Goal: Feedback & Contribution: Submit feedback/report problem

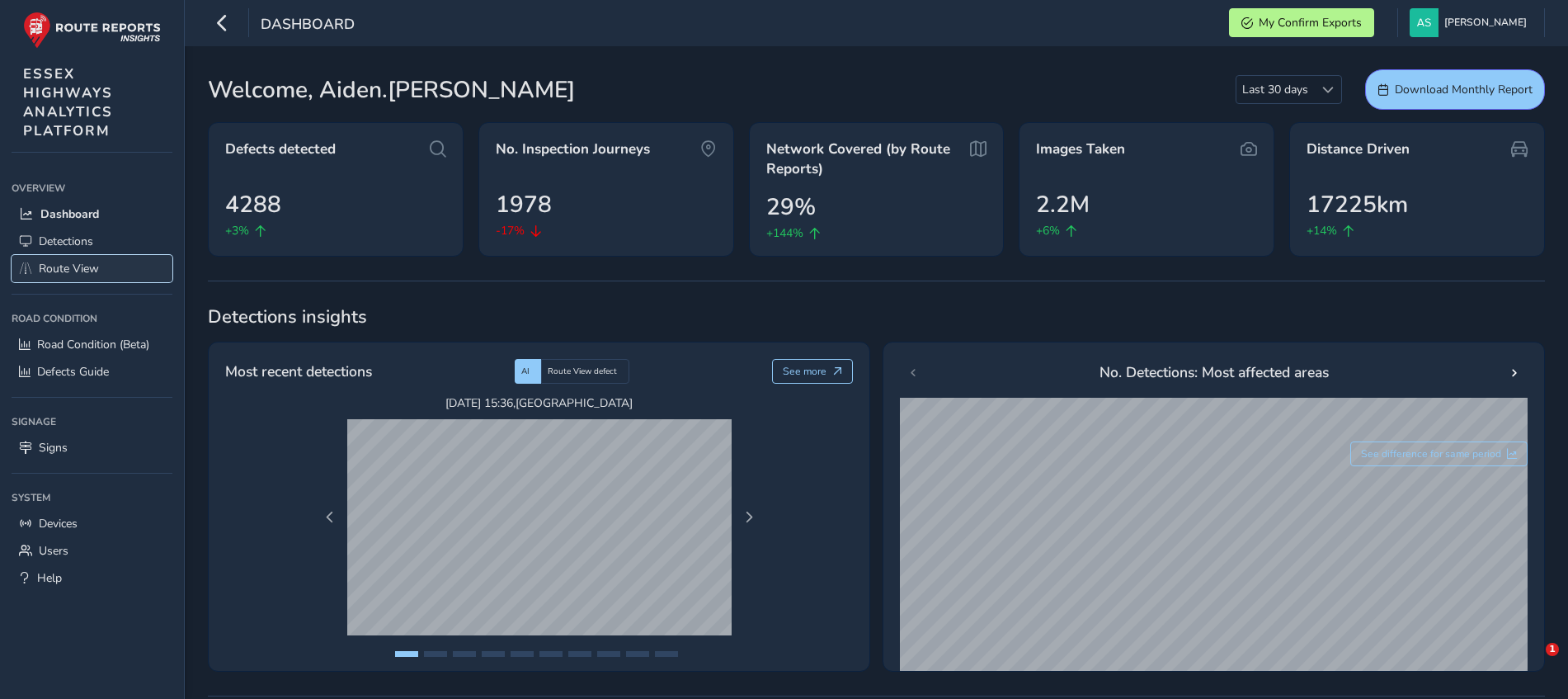
click at [79, 262] on span "Route View" at bounding box center [68, 268] width 60 height 16
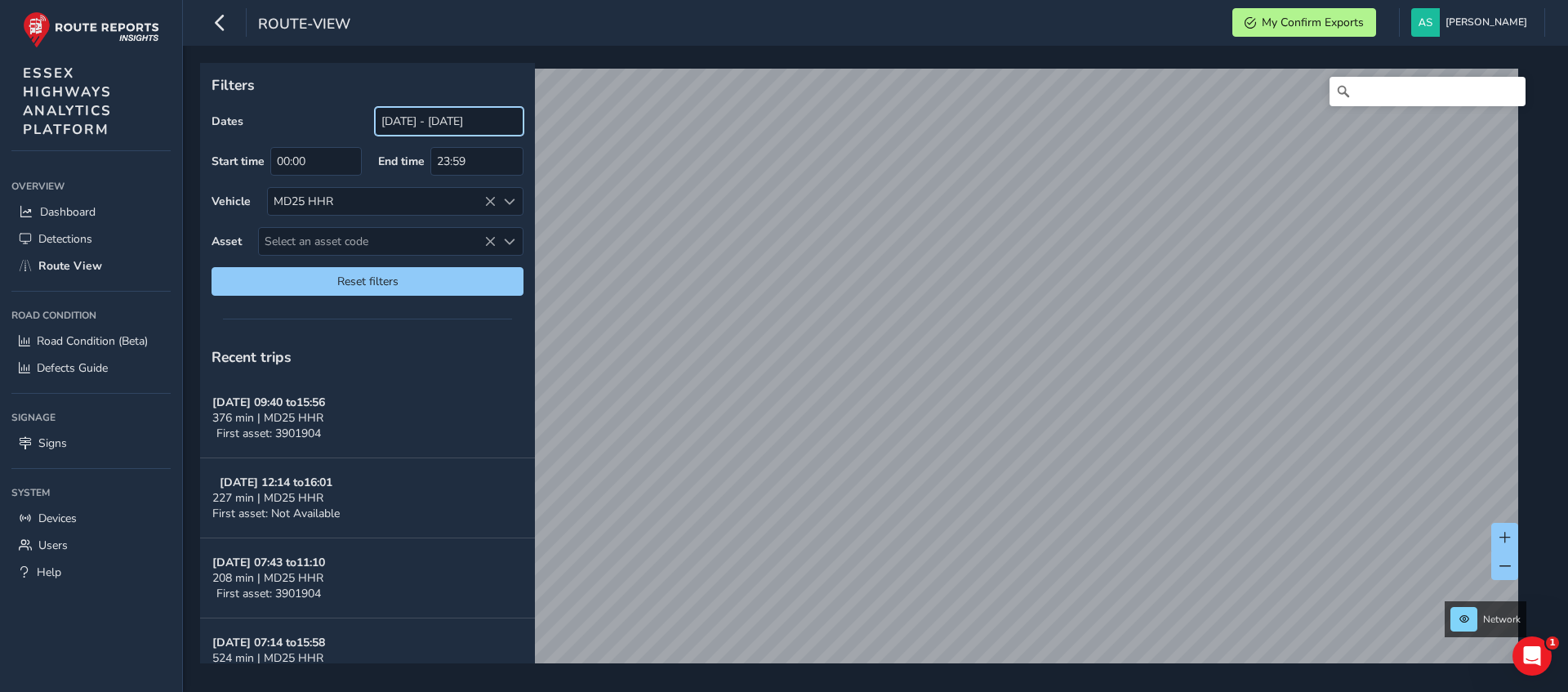
click at [428, 131] on input "[DATE] - [DATE]" at bounding box center [449, 121] width 149 height 28
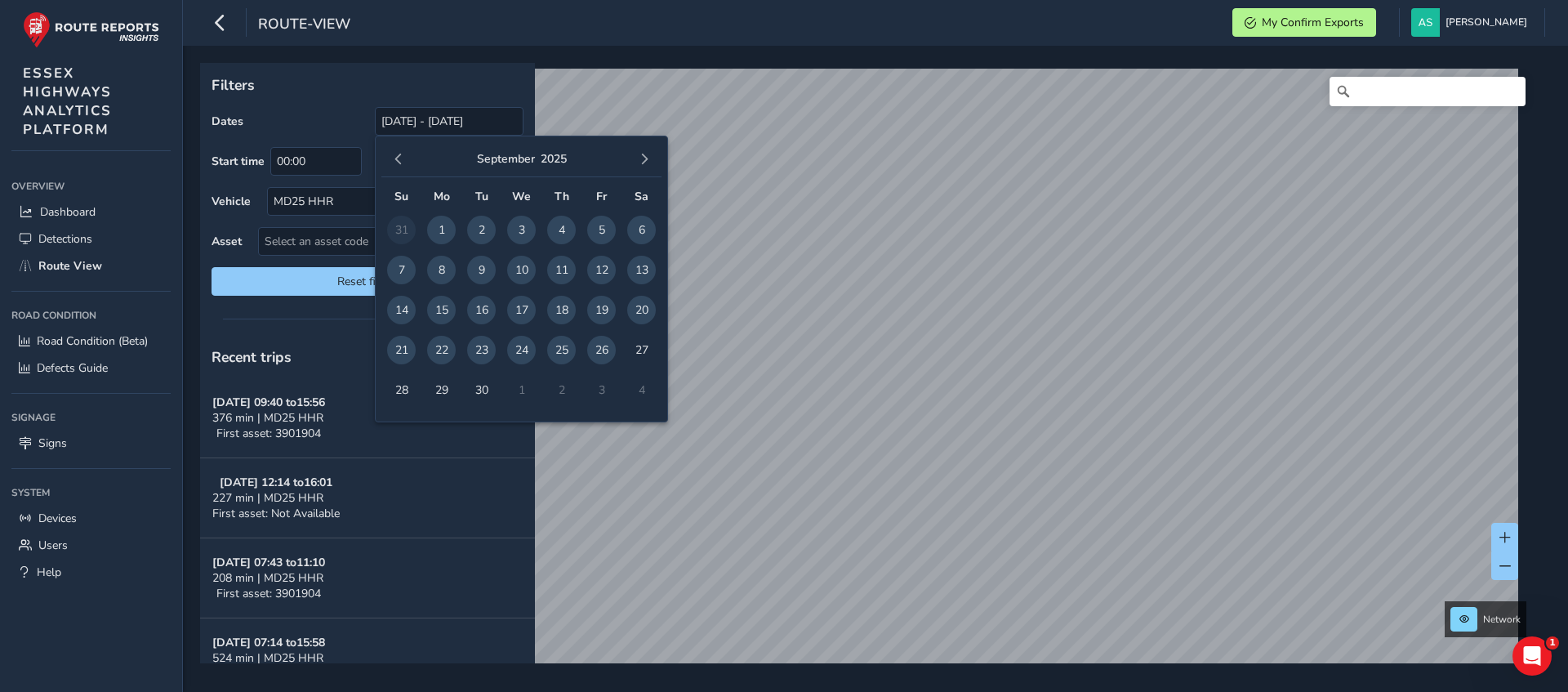
click at [561, 356] on span "25" at bounding box center [561, 350] width 28 height 28
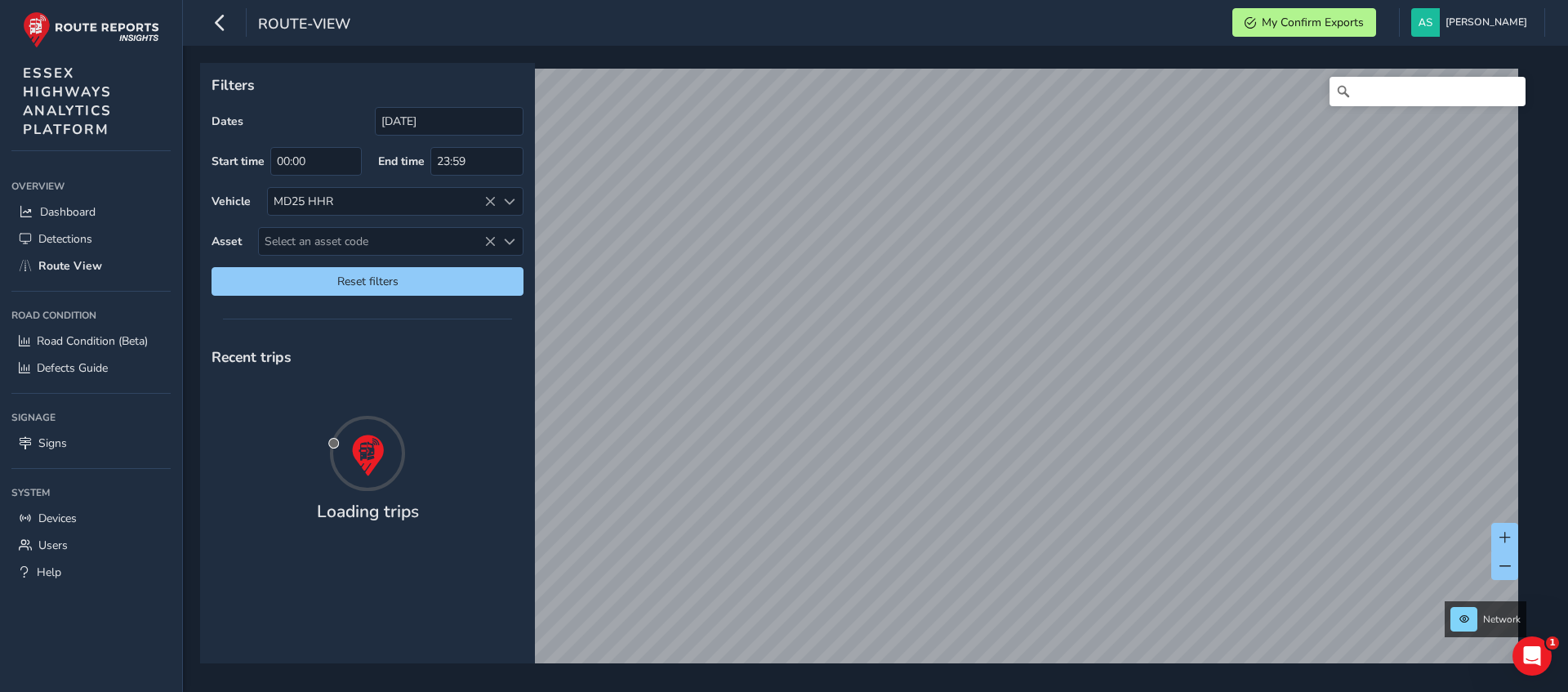
type input "[DATE] - [DATE]"
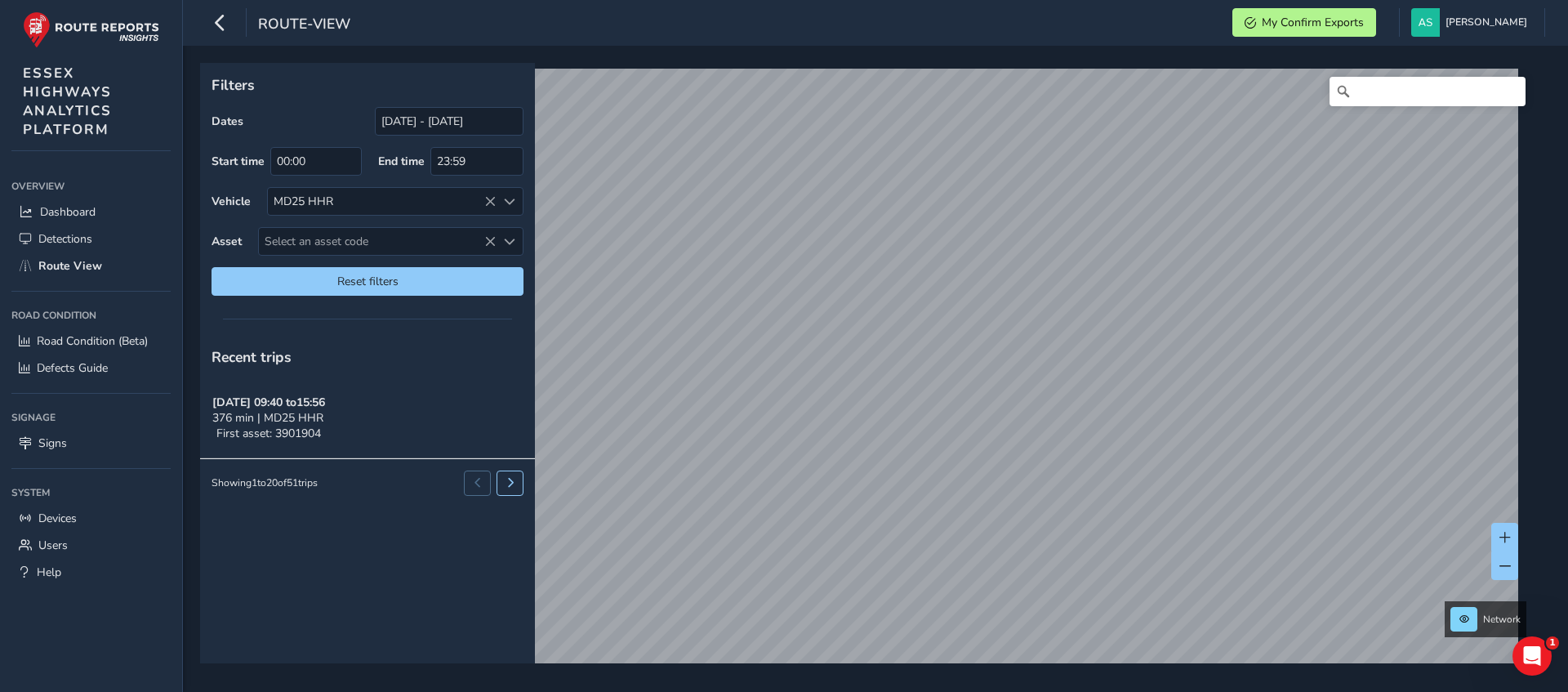
click at [757, 691] on html "route-view My Confirm Exports [PERSON_NAME] Colour Scheme: Dark Dim Light Logou…" at bounding box center [784, 346] width 1568 height 692
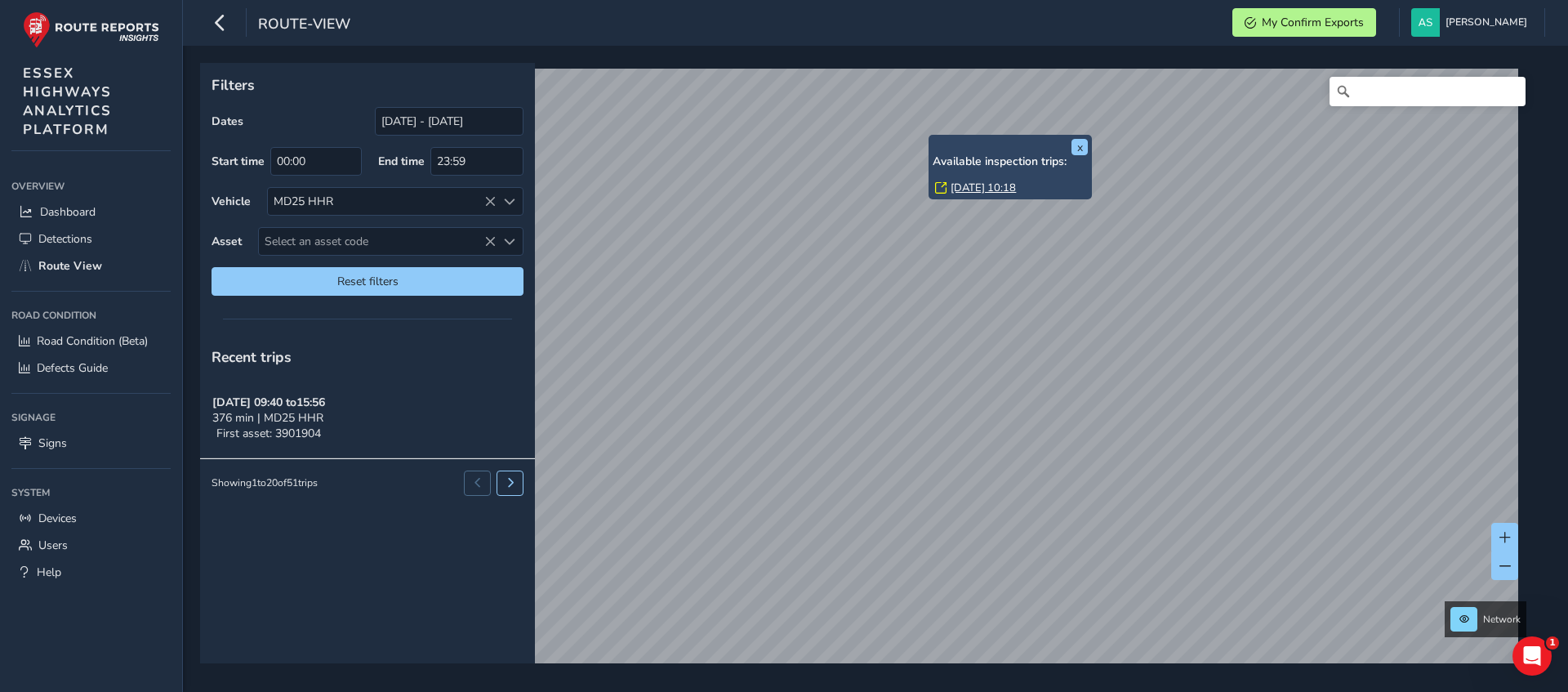
click at [1003, 186] on link "[DATE] 10:18" at bounding box center [983, 188] width 65 height 15
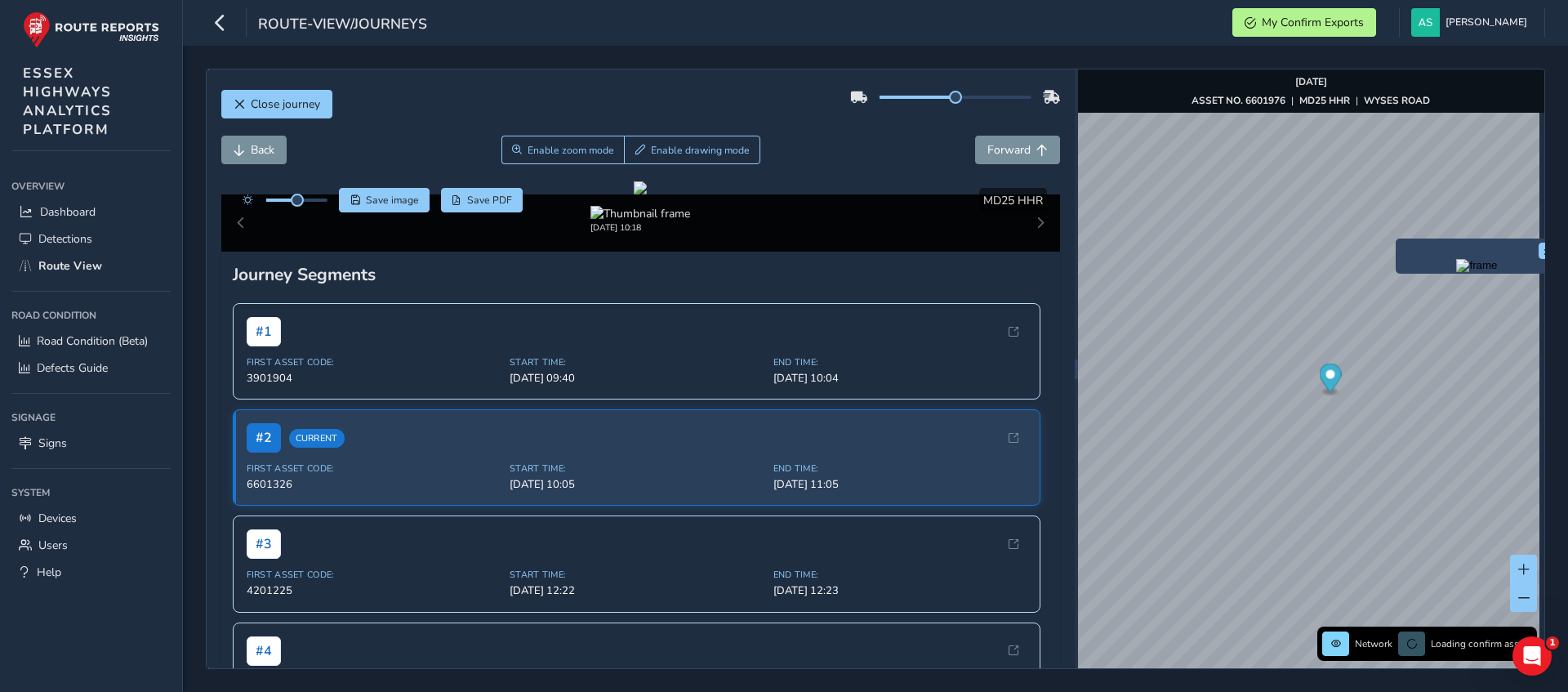
click at [1456, 272] on img "Preview frame" at bounding box center [1476, 265] width 41 height 13
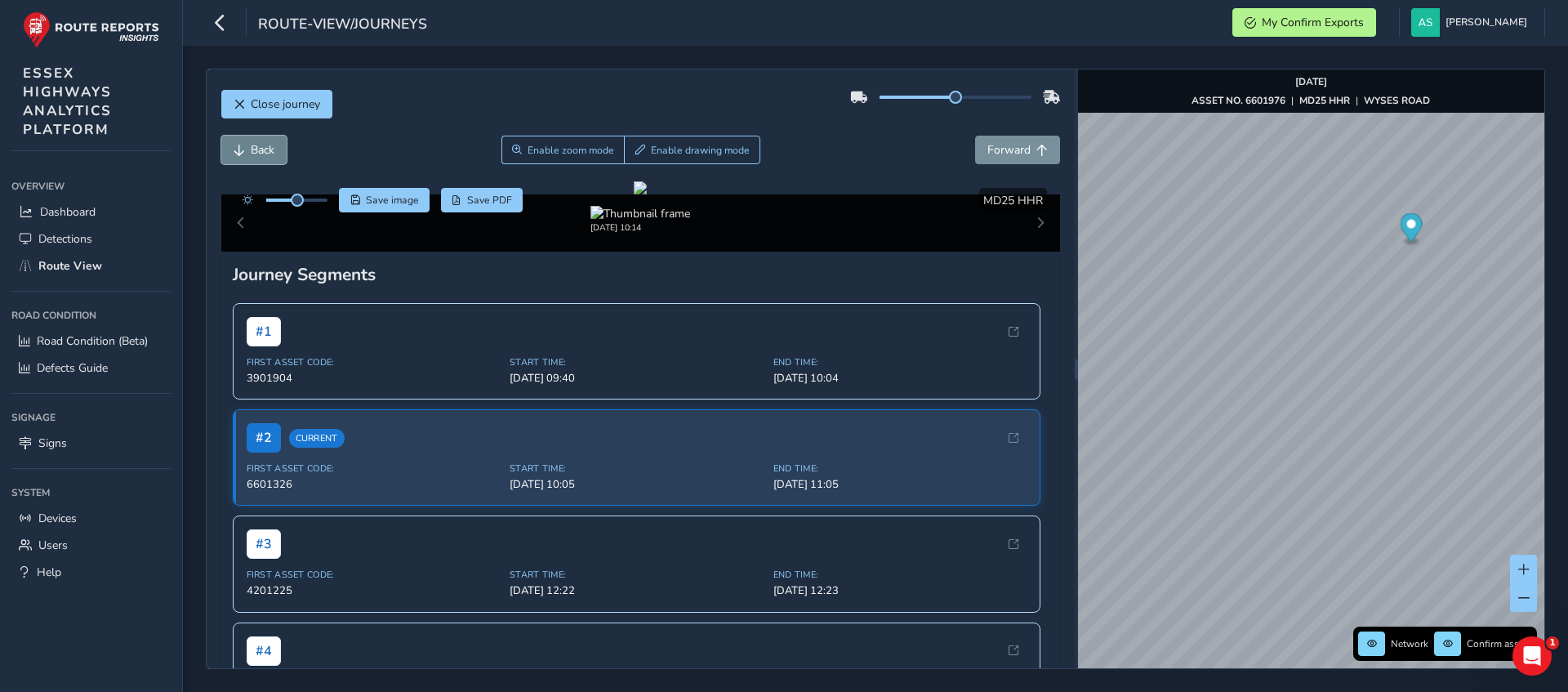
click at [240, 146] on span "Back" at bounding box center [239, 151] width 12 height 12
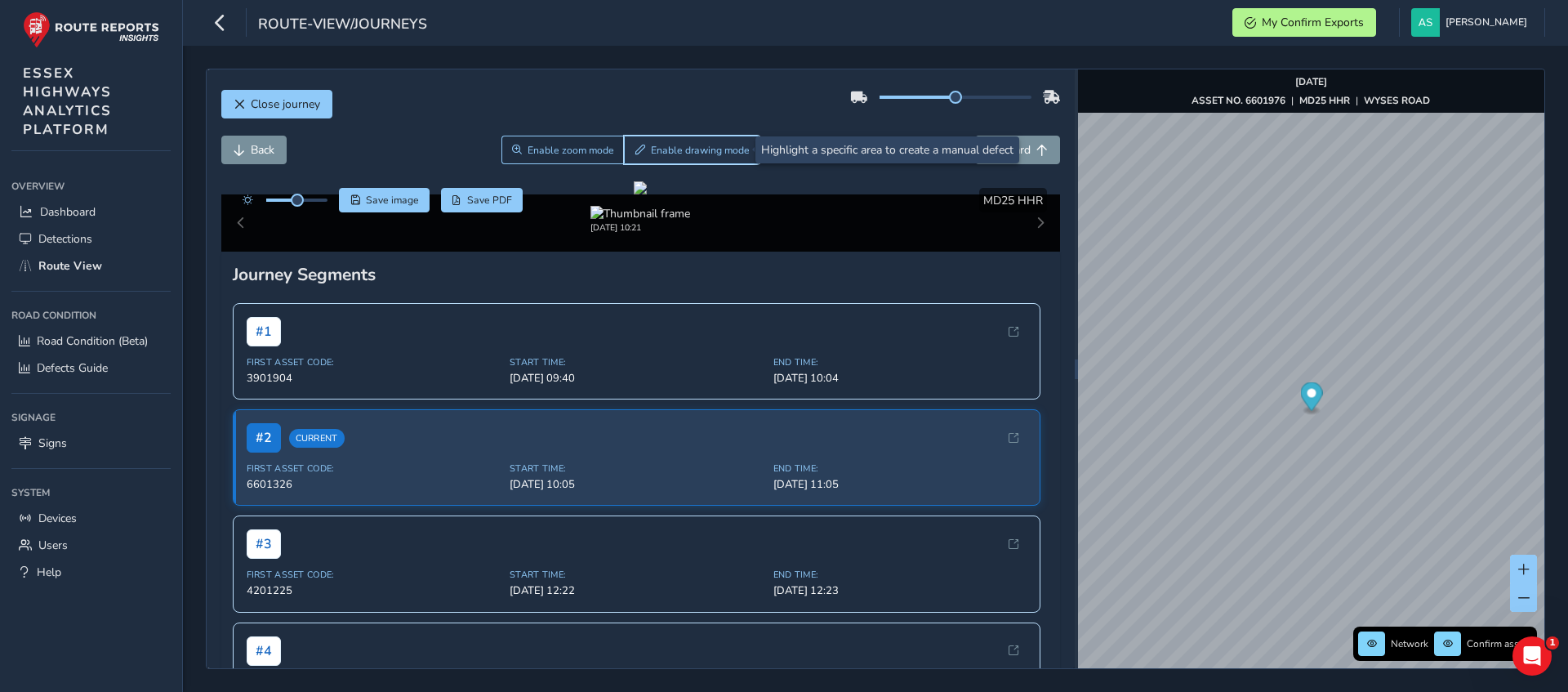
click at [674, 155] on span "Enable drawing mode" at bounding box center [700, 151] width 99 height 13
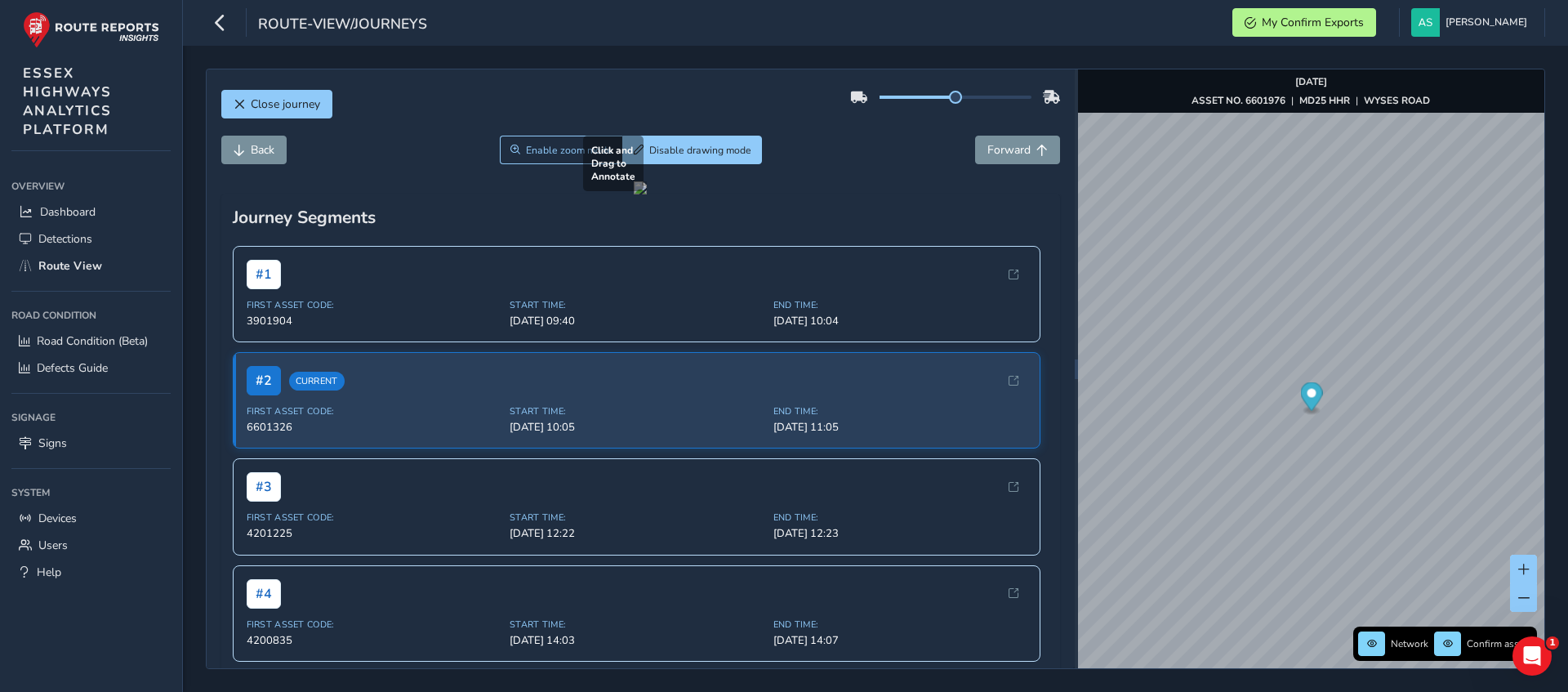
drag, startPoint x: 763, startPoint y: 450, endPoint x: 833, endPoint y: 483, distance: 77.4
click at [647, 194] on div at bounding box center [640, 188] width 13 height 13
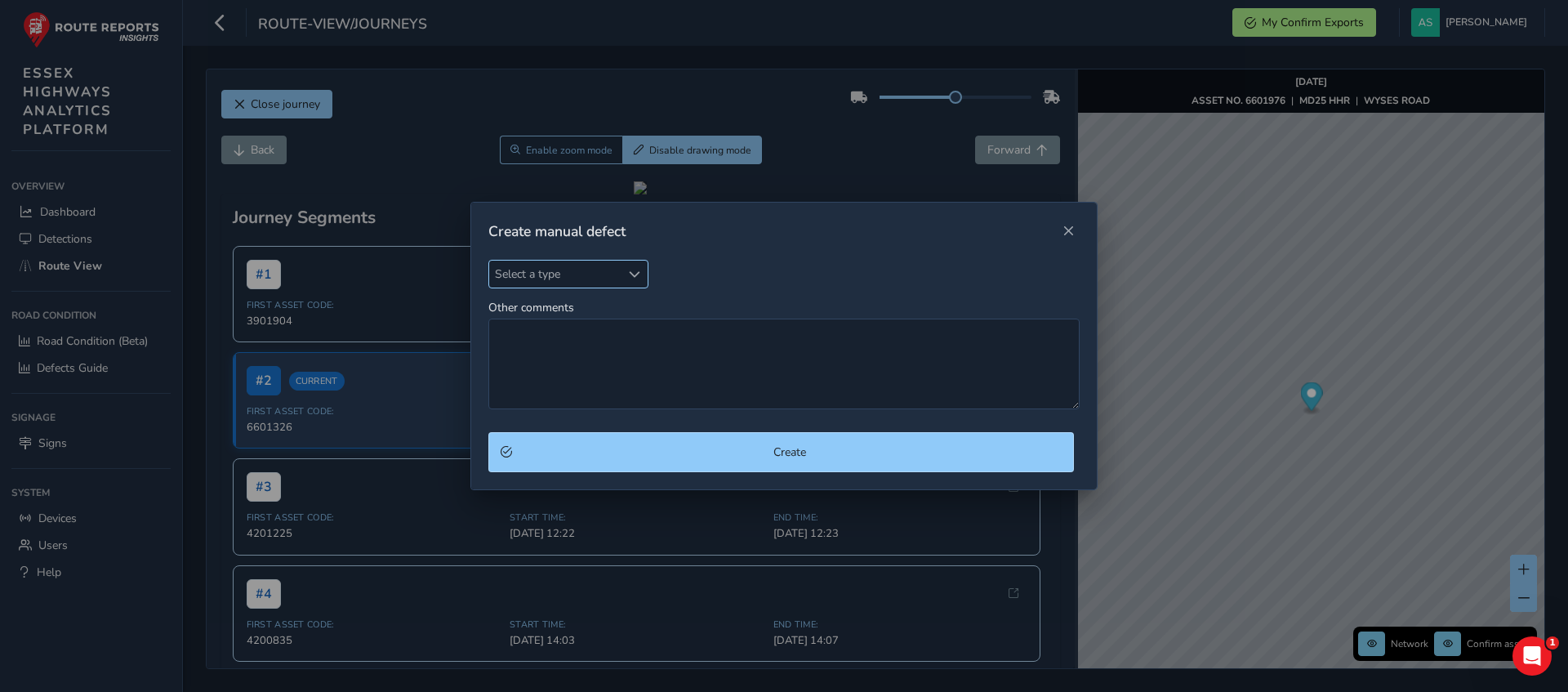
click at [622, 279] on div "Select a type" at bounding box center [634, 274] width 27 height 27
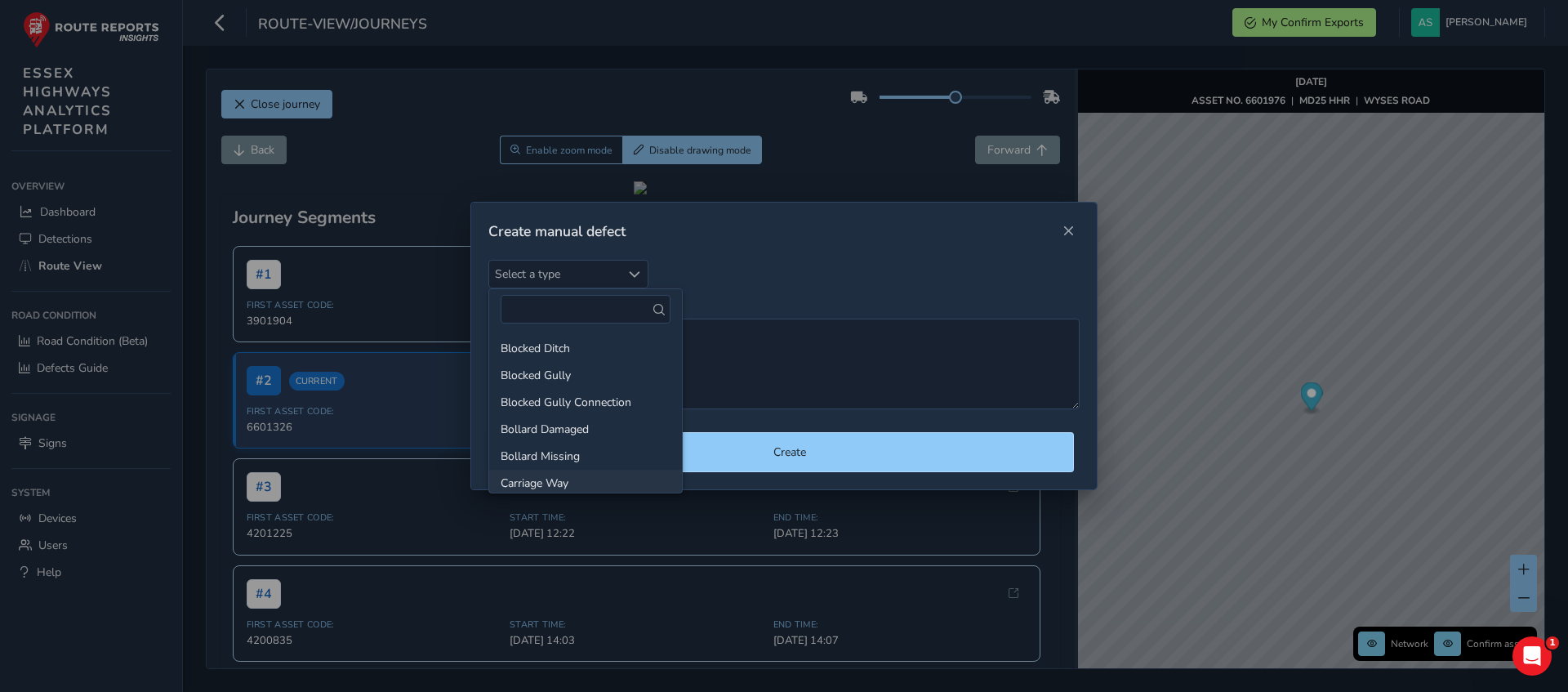
click at [563, 484] on li "Carriage Way" at bounding box center [586, 483] width 192 height 27
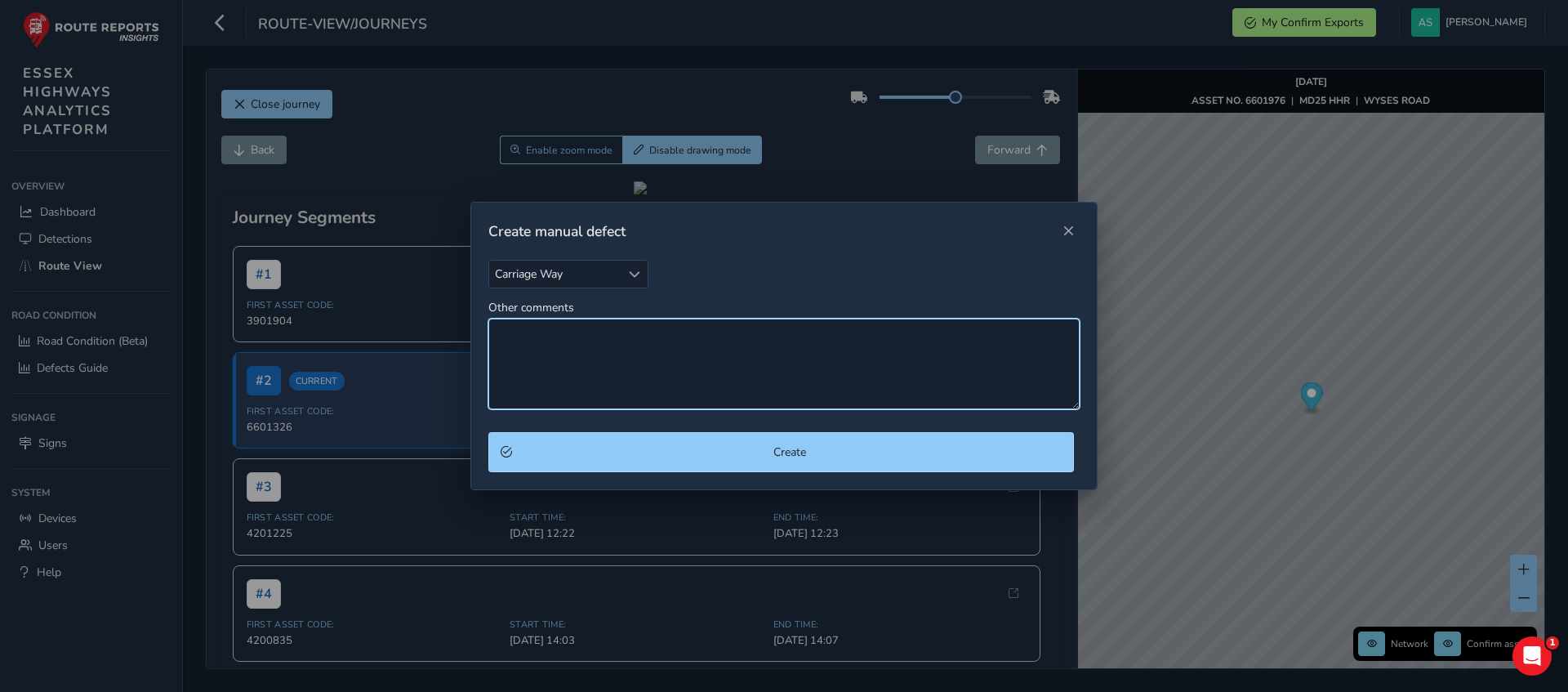
click at [584, 350] on textarea "Other comments" at bounding box center [784, 364] width 592 height 90
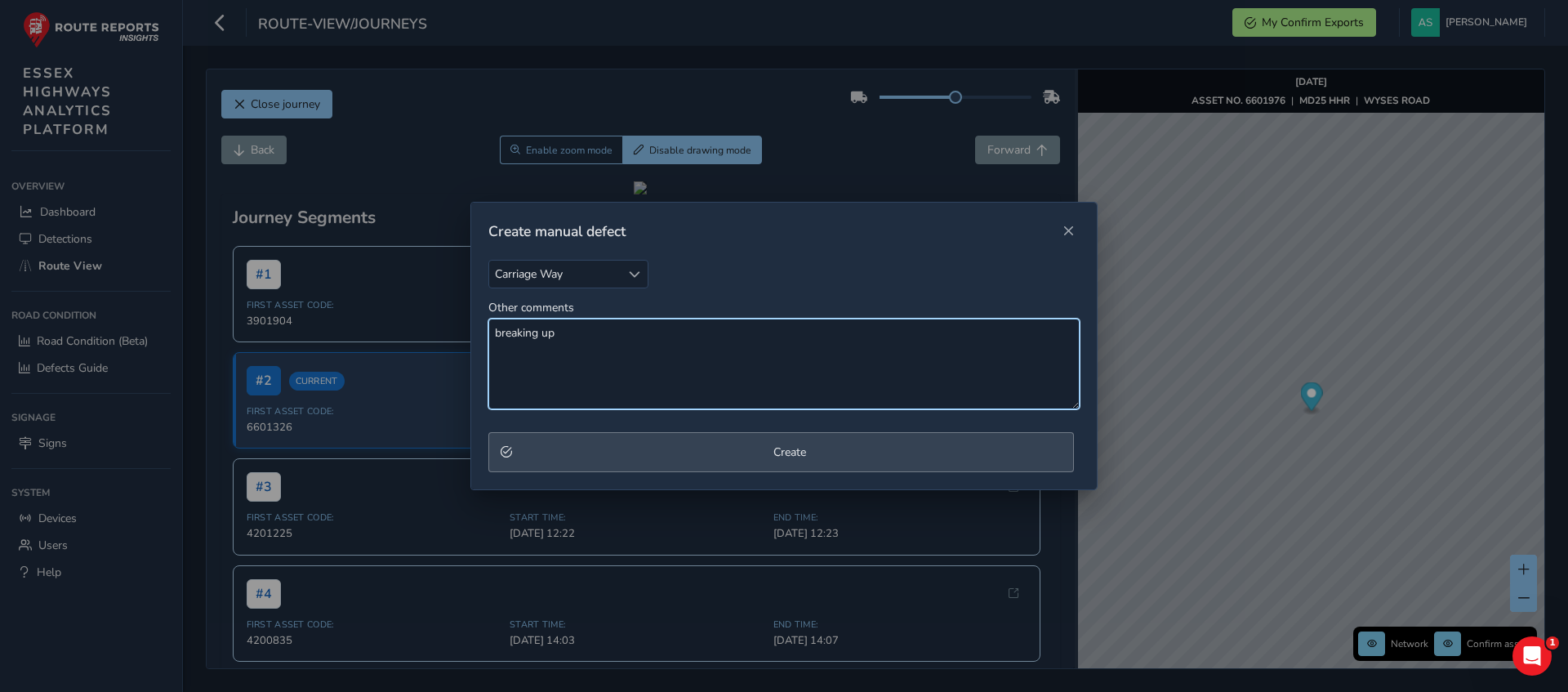
type textarea "breaking up"
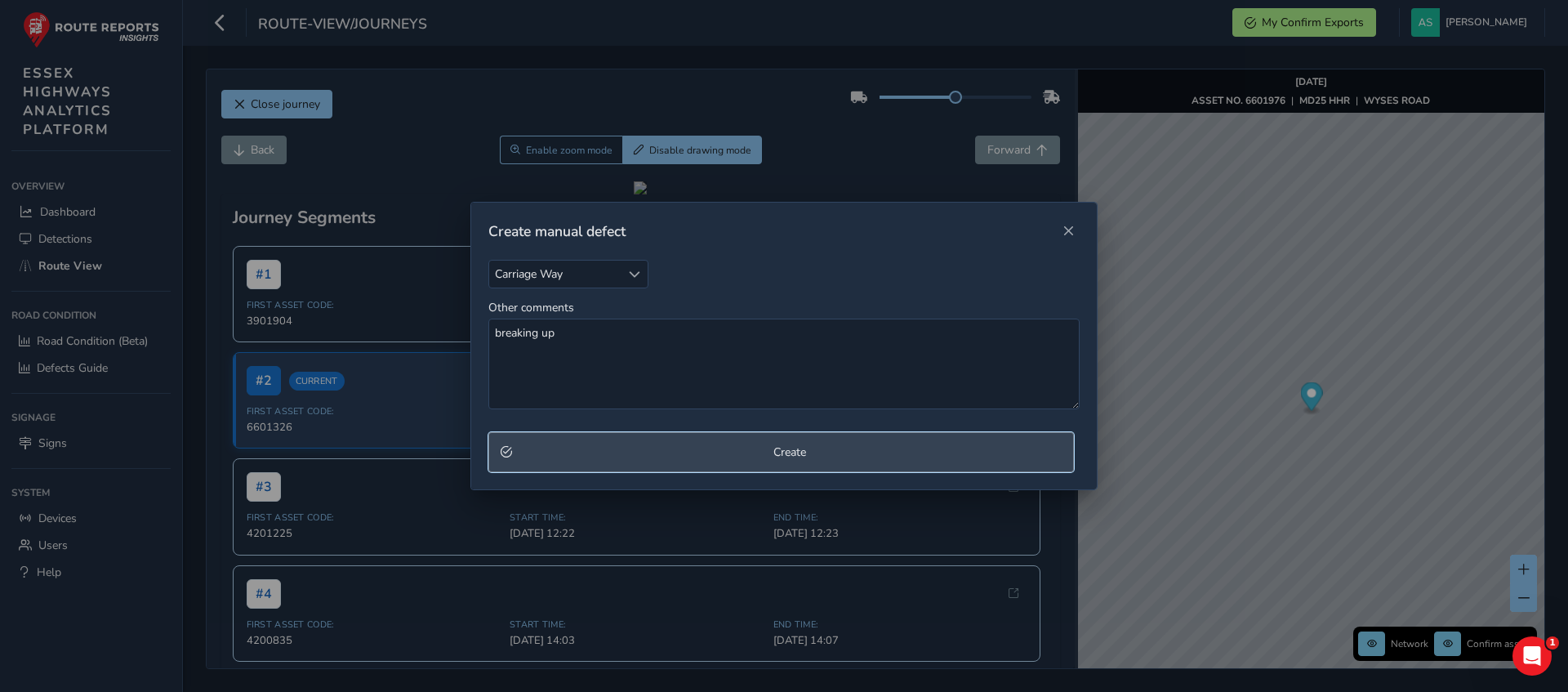
click at [622, 465] on button "Create" at bounding box center [781, 452] width 586 height 40
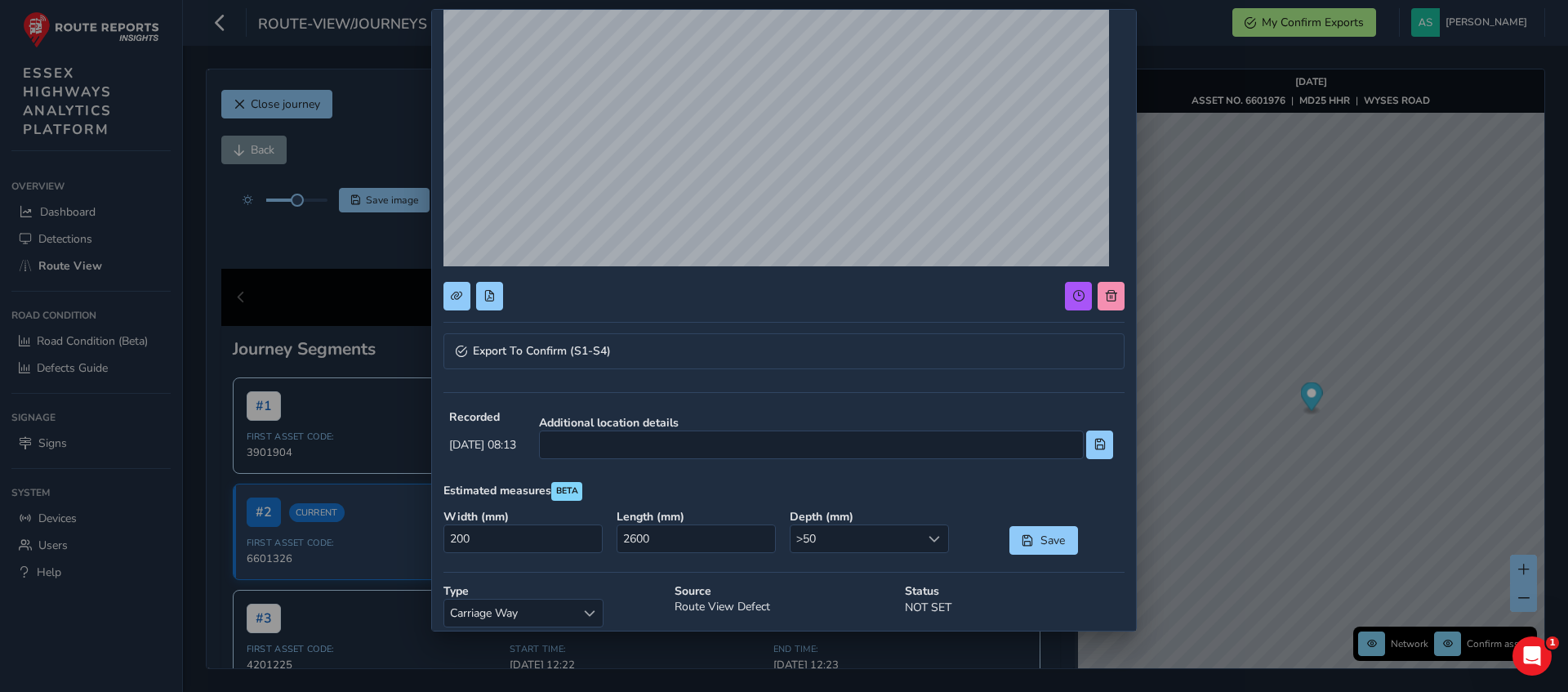
scroll to position [187, 0]
click at [590, 549] on input "200" at bounding box center [523, 537] width 159 height 28
type input "0"
type input "500"
click at [643, 536] on input "2600" at bounding box center [696, 537] width 159 height 28
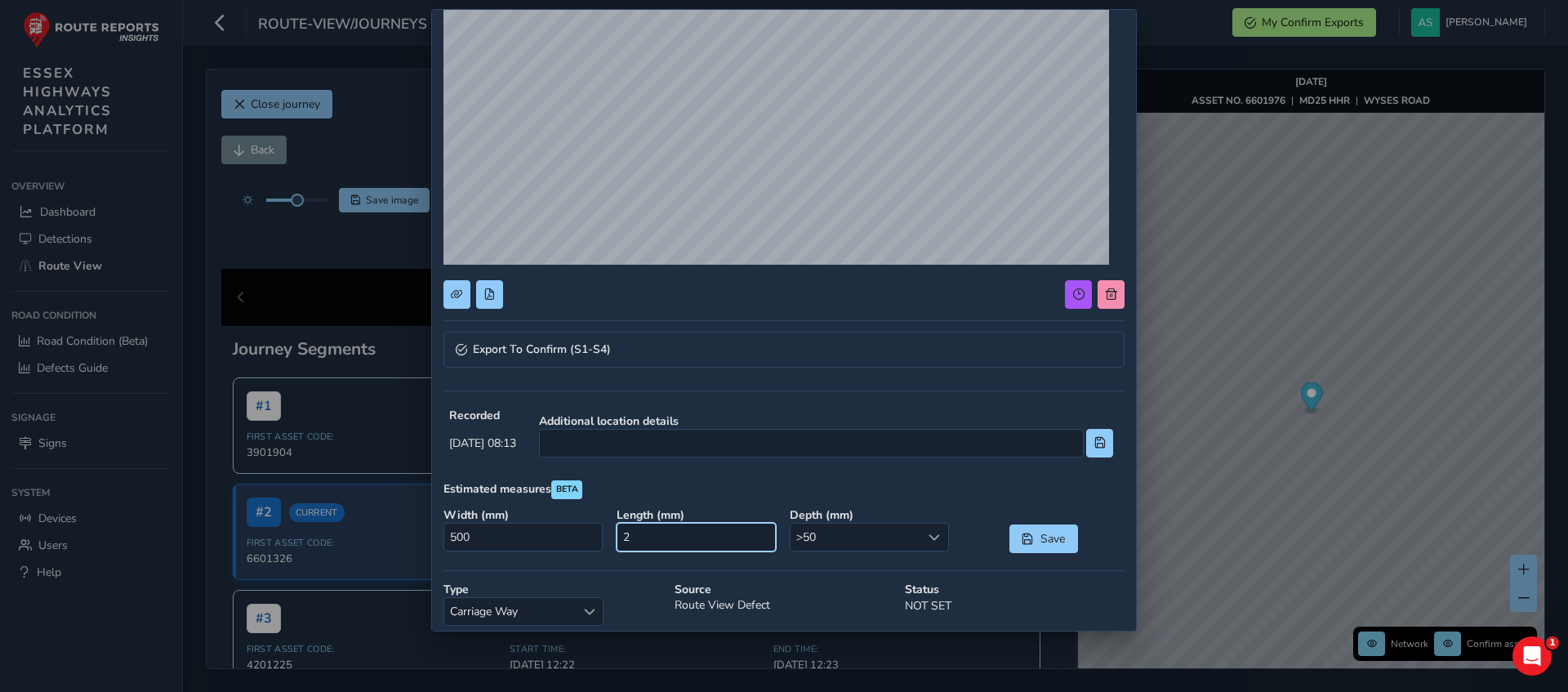
type input "0"
type input "600"
click at [1038, 544] on span "Save" at bounding box center [1052, 538] width 27 height 16
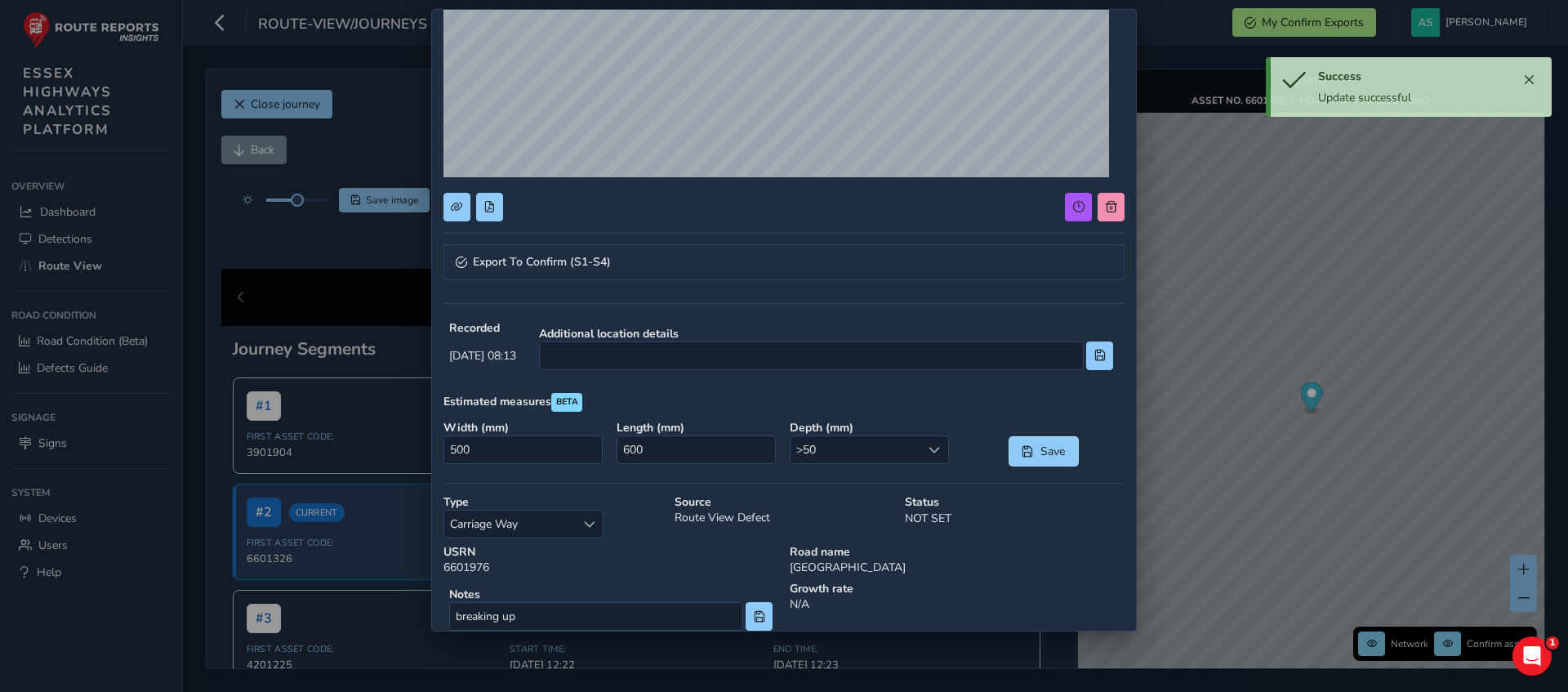
scroll to position [356, 0]
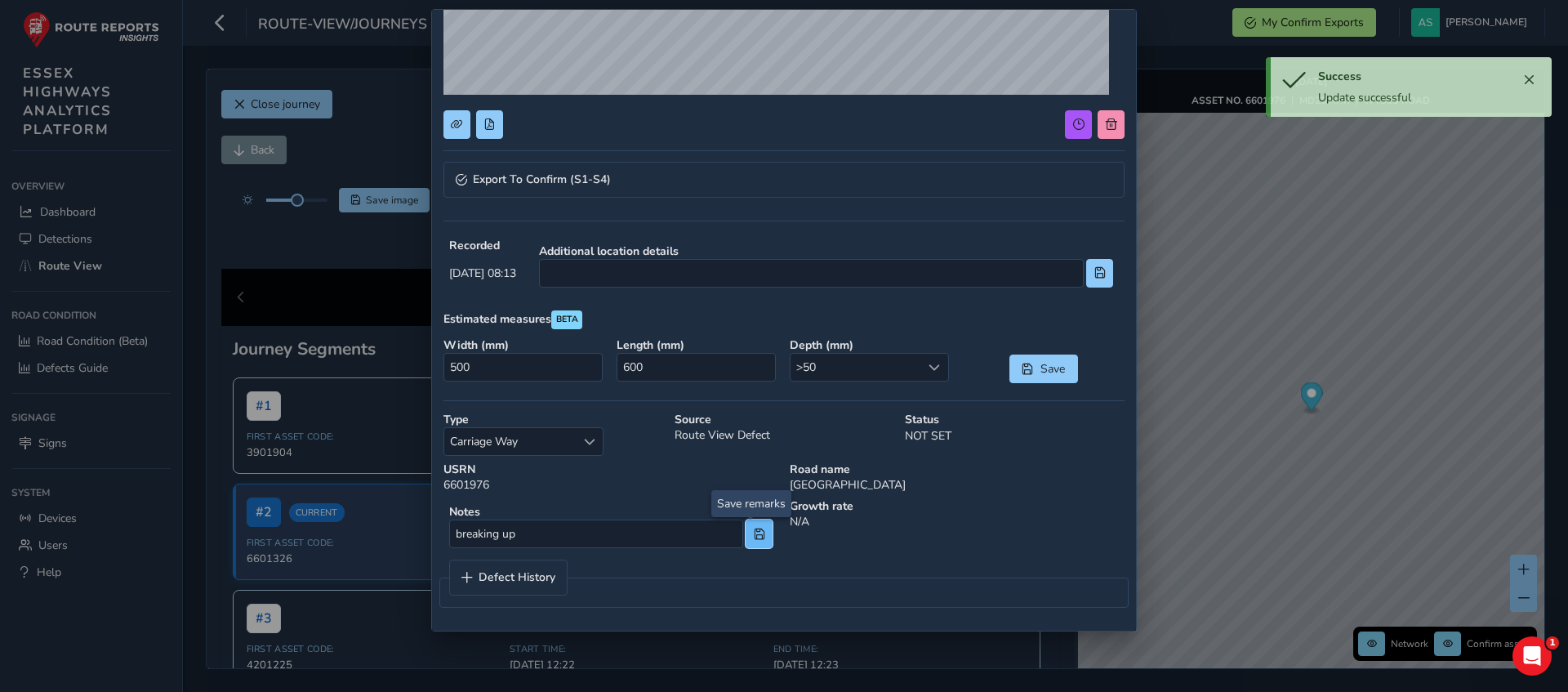
click at [754, 531] on span at bounding box center [760, 534] width 12 height 12
click at [734, 176] on link "Export To Confirm (S1-S4)" at bounding box center [784, 179] width 681 height 36
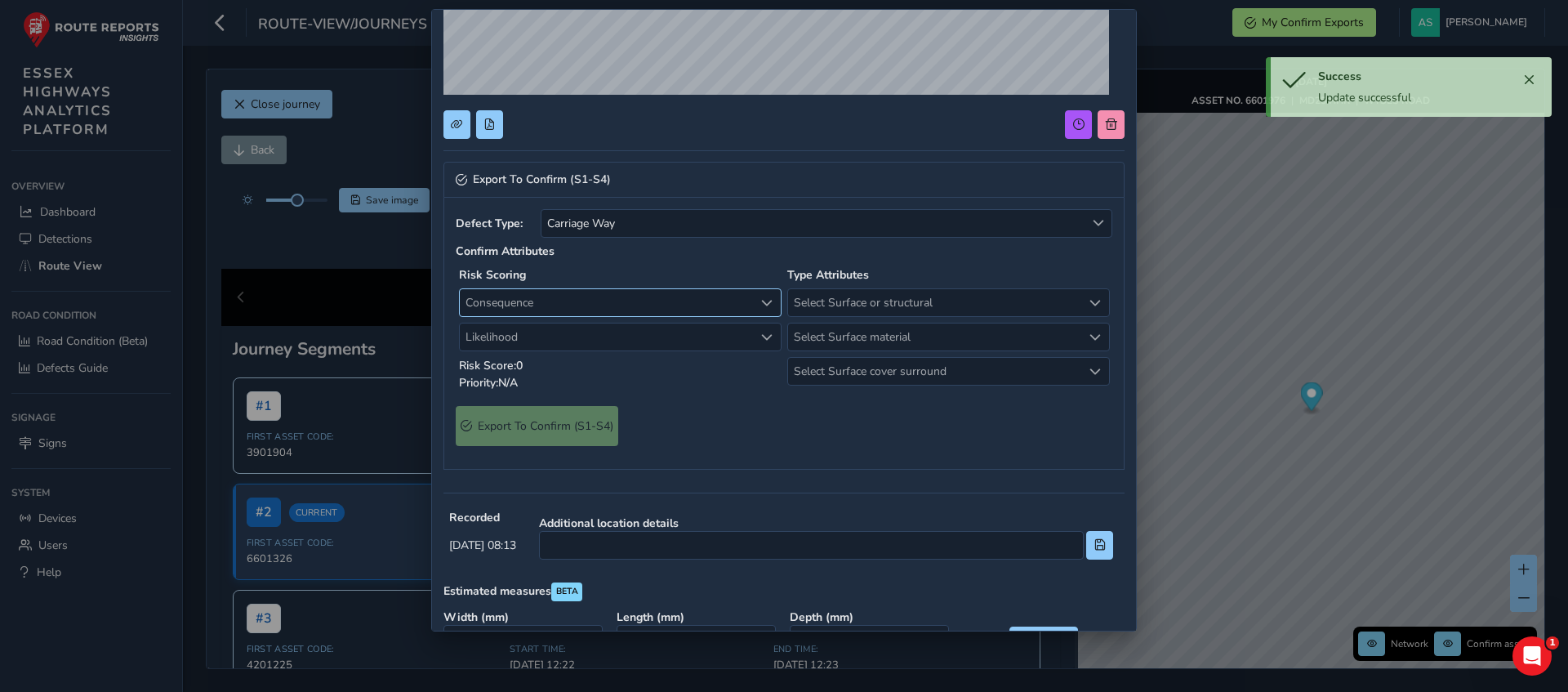
click at [703, 293] on span "Consequence" at bounding box center [606, 302] width 294 height 27
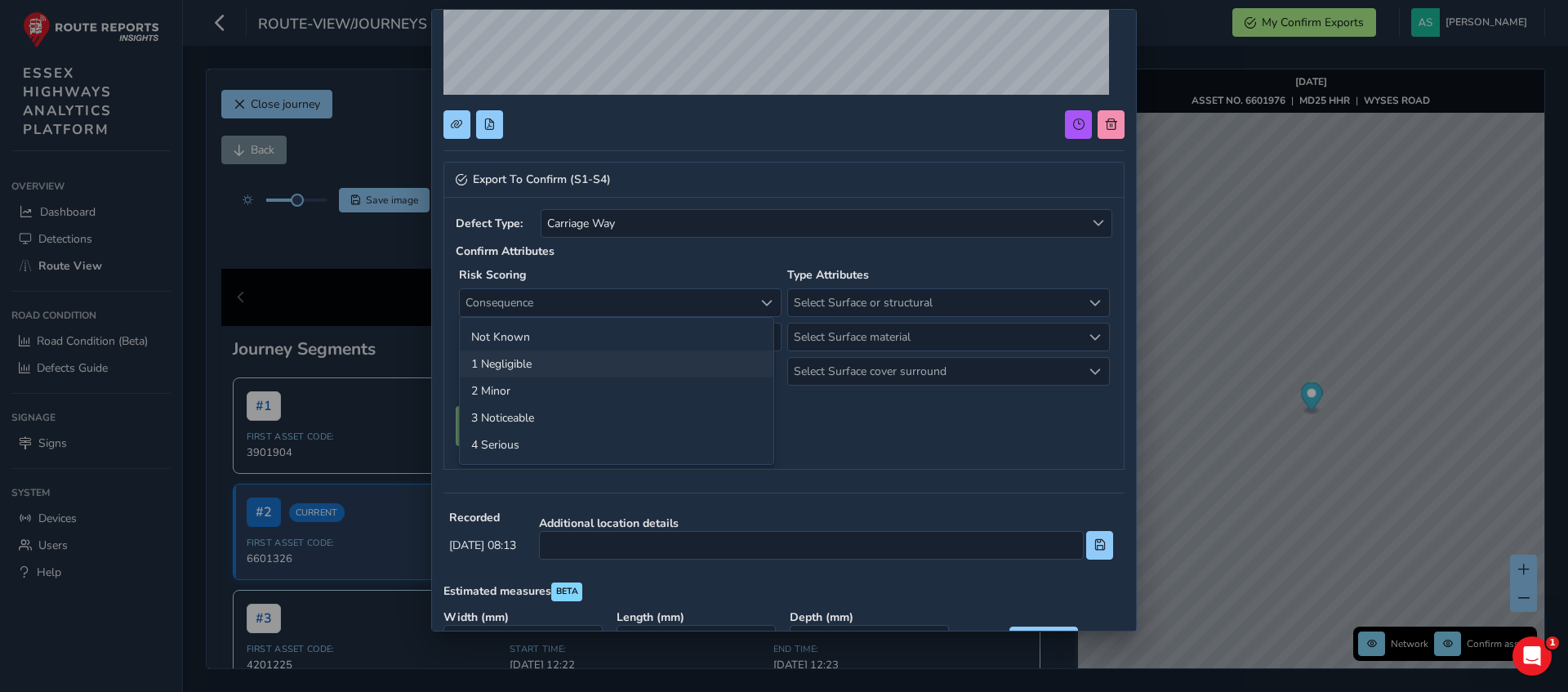
click at [602, 358] on li "1 Negligible" at bounding box center [616, 364] width 314 height 27
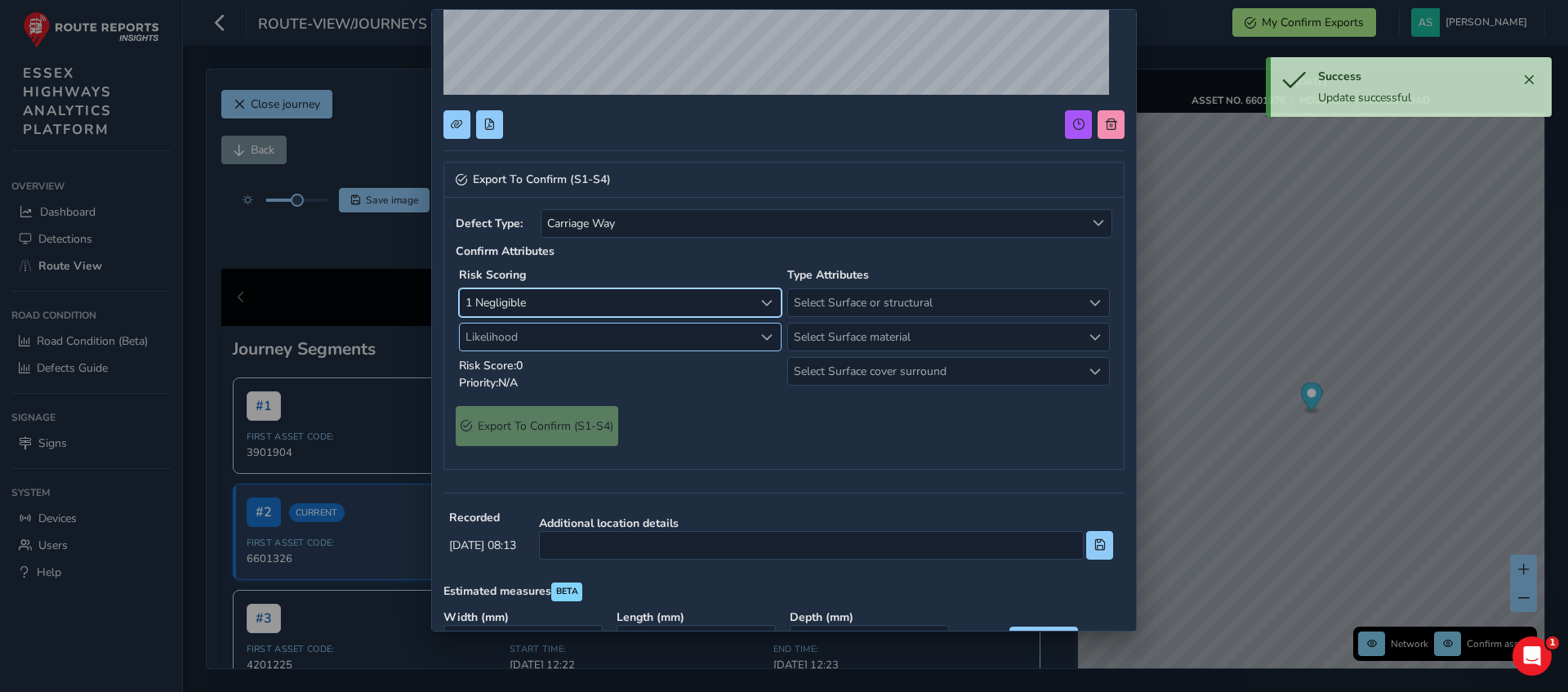
click at [572, 343] on span "Likelihood" at bounding box center [606, 336] width 294 height 27
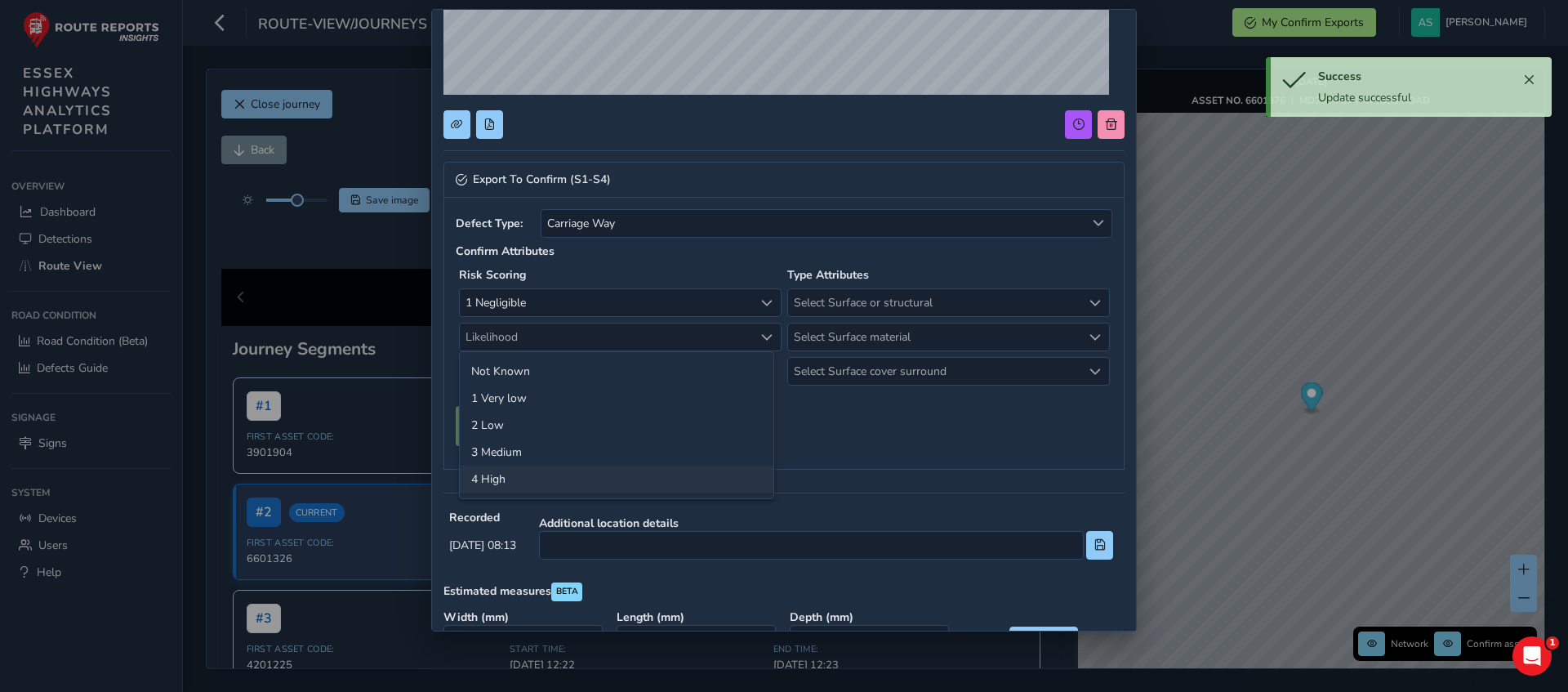
click at [546, 474] on li "4 High" at bounding box center [616, 479] width 314 height 27
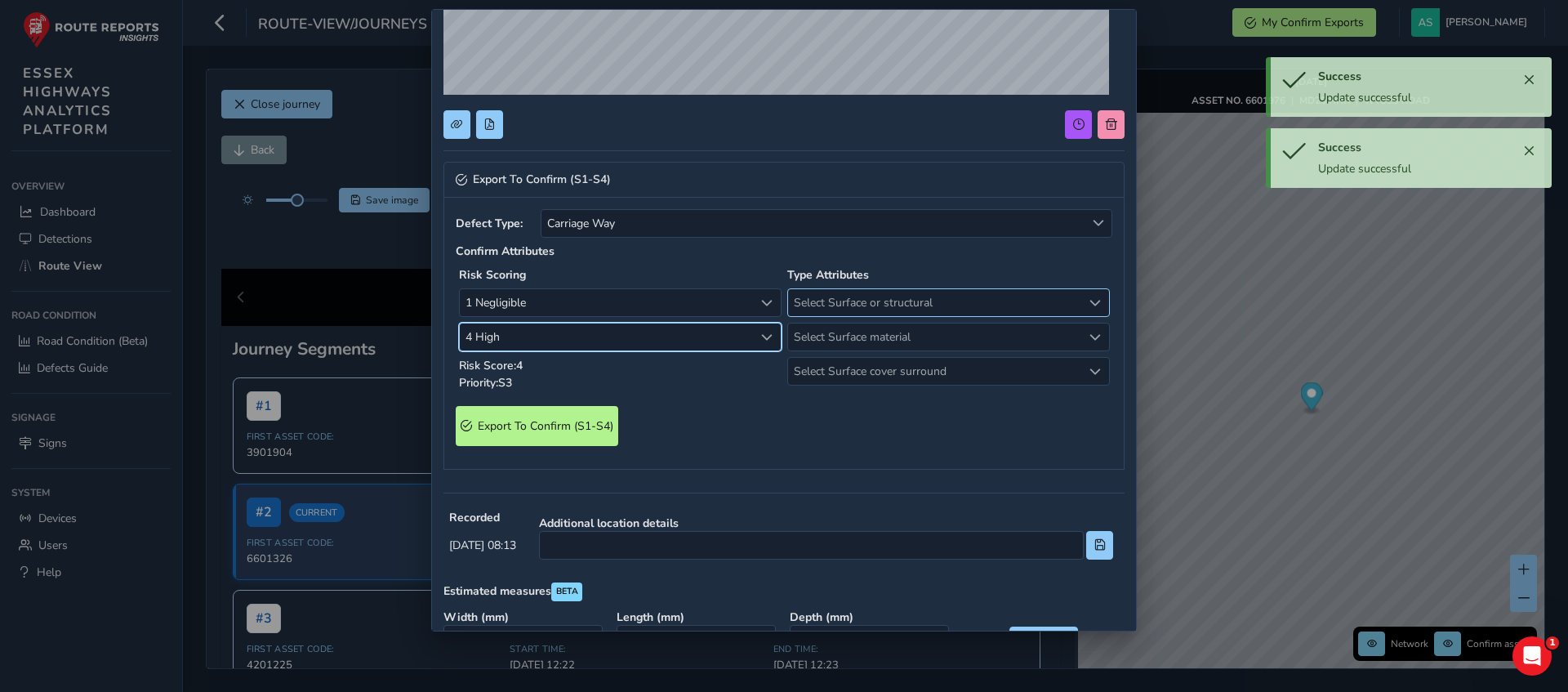
click at [803, 303] on span "Select Surface or structural" at bounding box center [935, 302] width 294 height 27
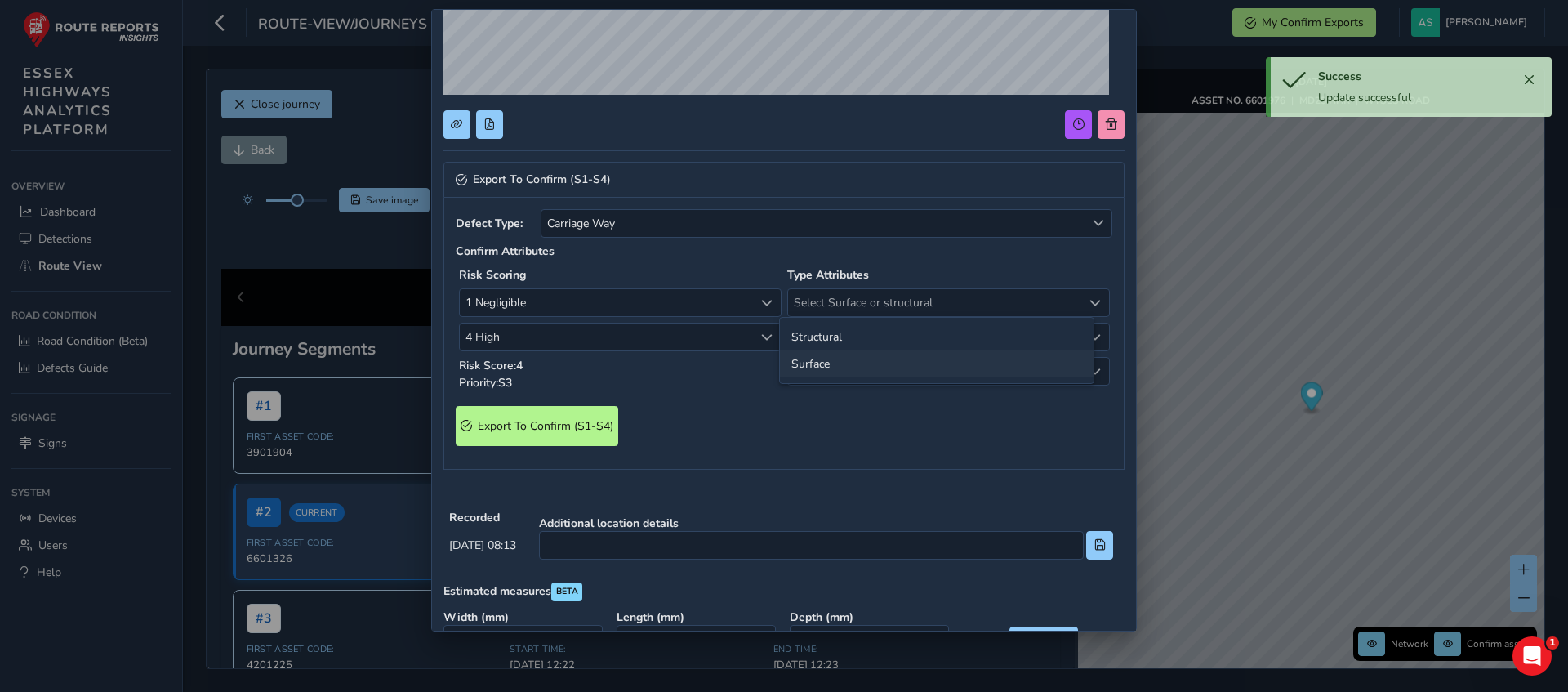
click at [812, 369] on li "Surface" at bounding box center [936, 364] width 314 height 27
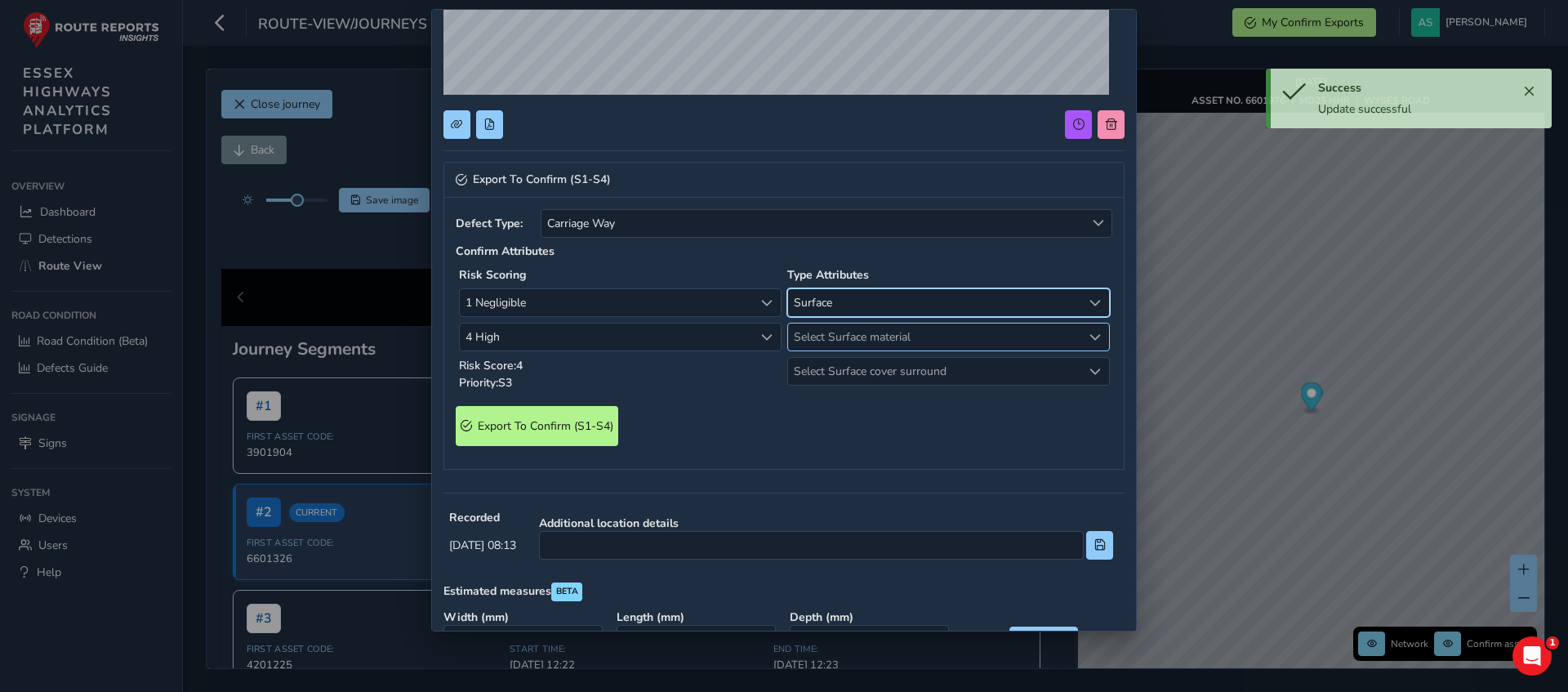
click at [829, 341] on span "Select Surface material" at bounding box center [935, 336] width 294 height 27
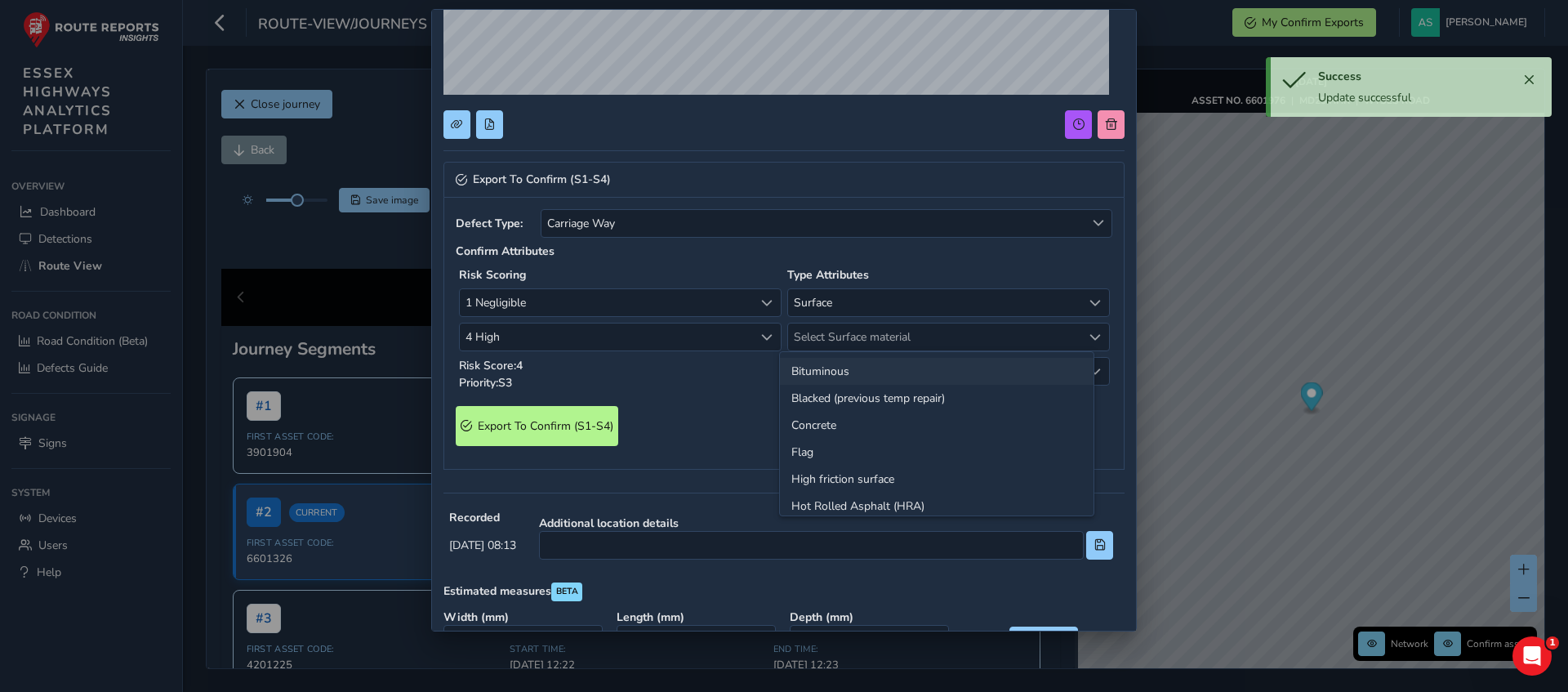
click at [819, 377] on li "Bituminous" at bounding box center [936, 371] width 314 height 27
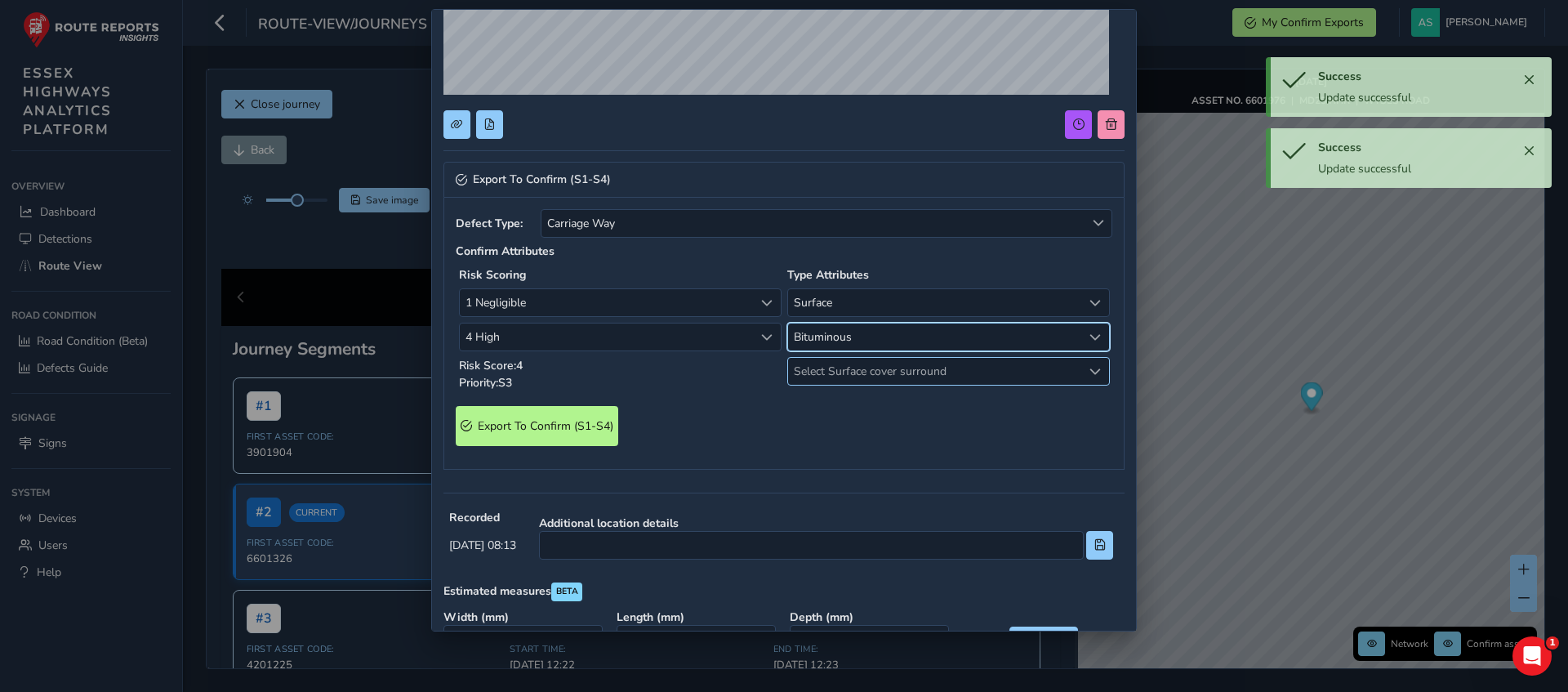
click at [827, 371] on span "Select Surface cover surround" at bounding box center [935, 371] width 294 height 27
click at [794, 409] on li "No" at bounding box center [936, 405] width 314 height 27
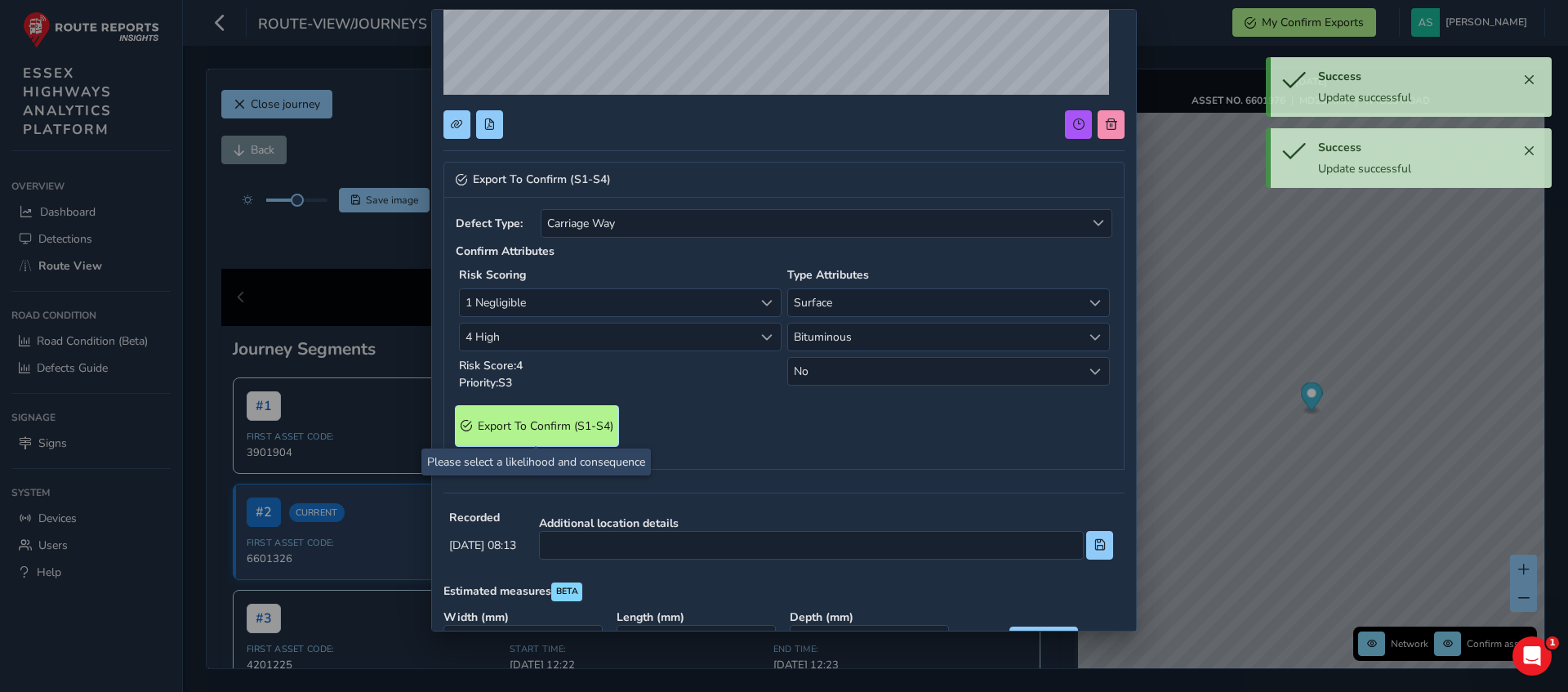
click at [541, 435] on S4\) "Export To Confirm (S1-S4)" at bounding box center [537, 426] width 162 height 40
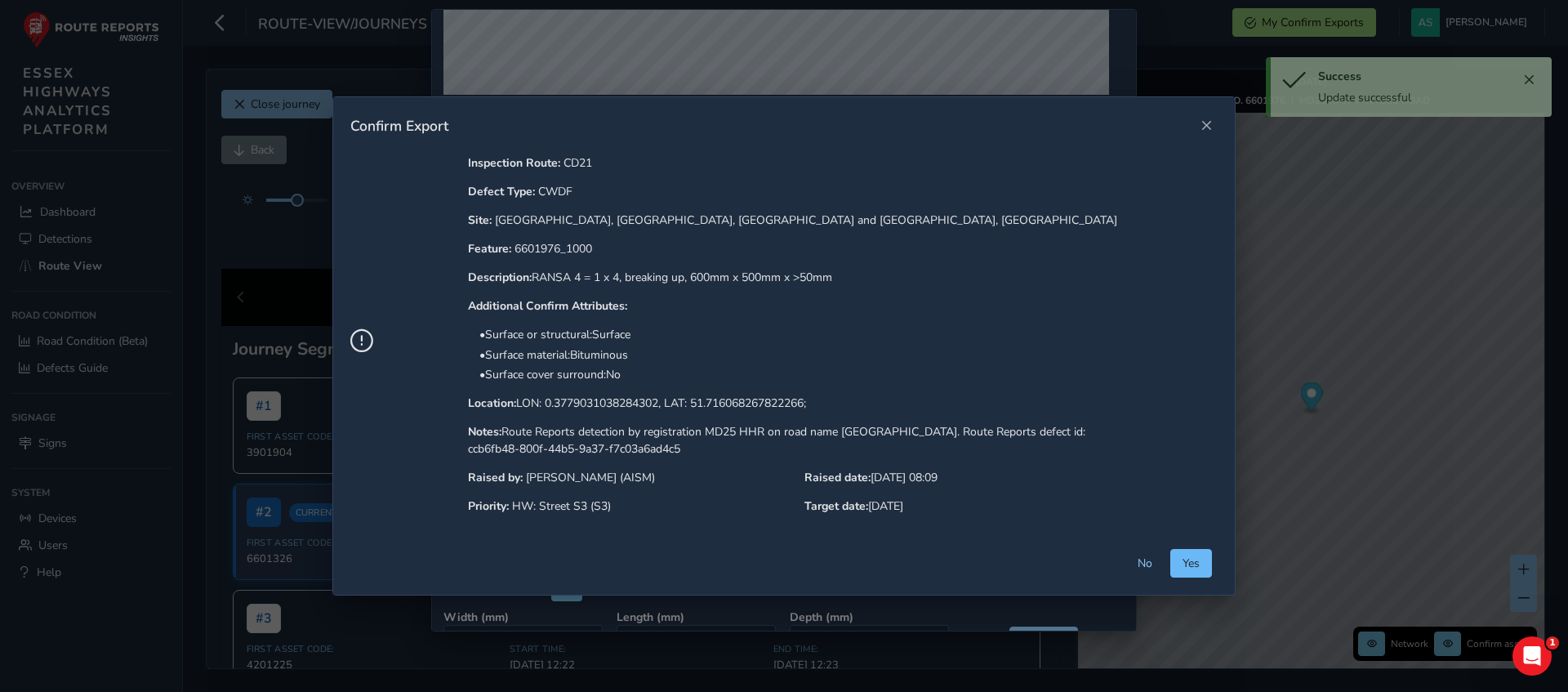
click at [1182, 567] on span "Yes" at bounding box center [1191, 563] width 17 height 16
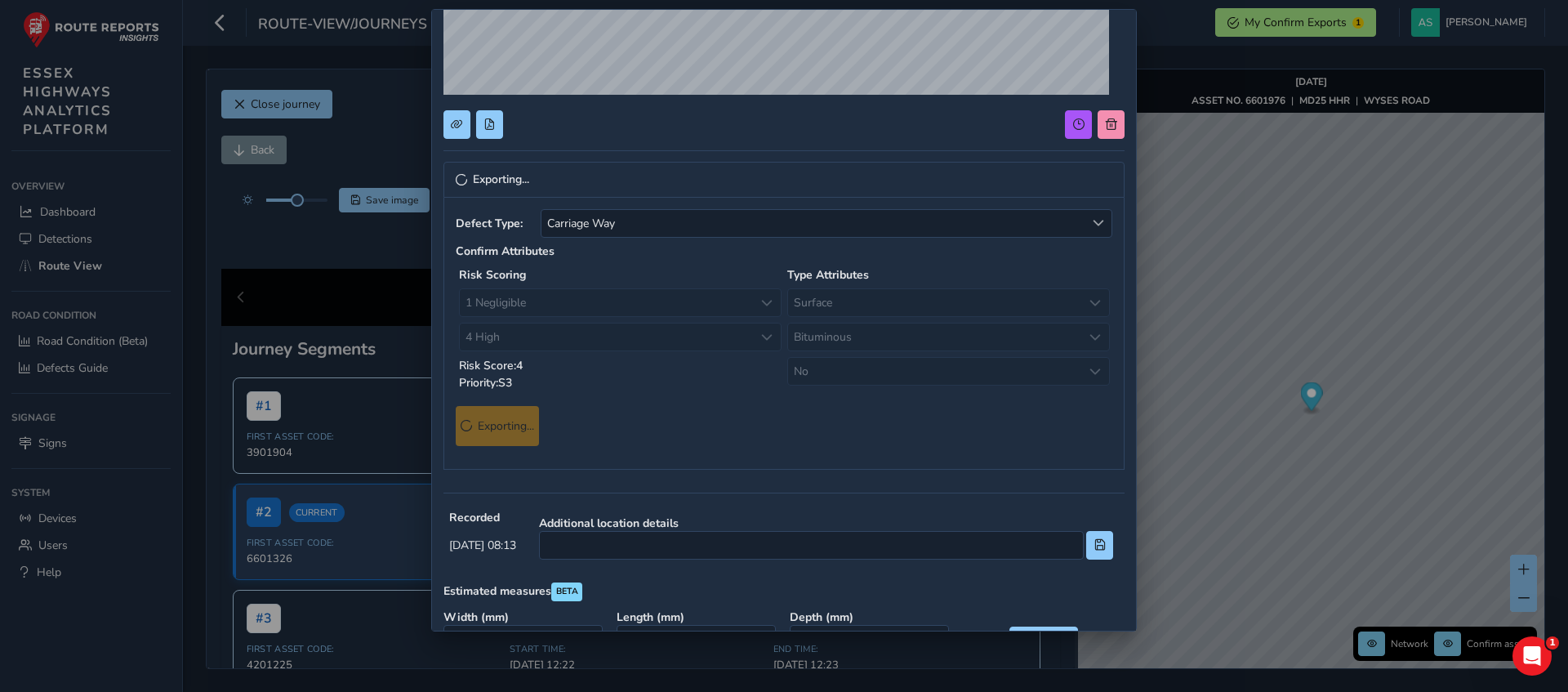
scroll to position [0, 0]
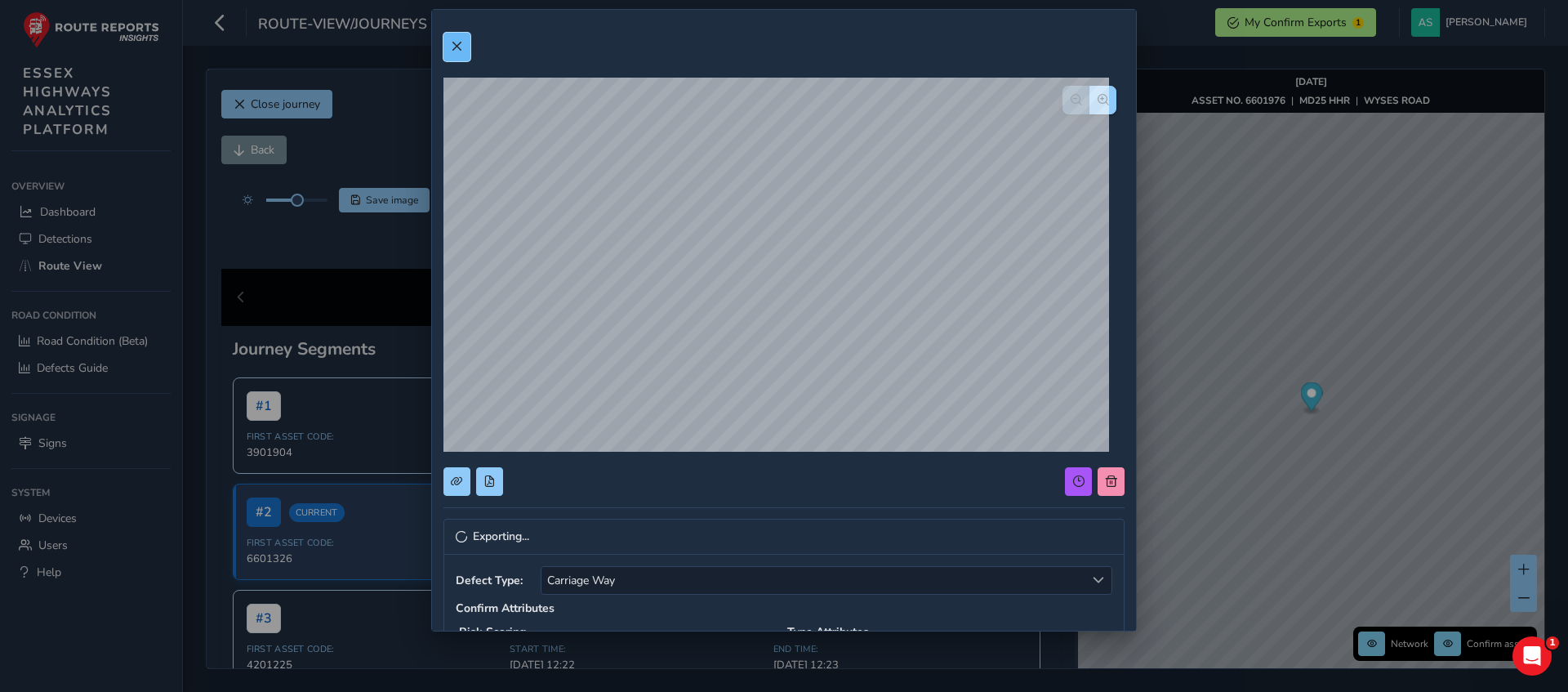
click at [461, 51] on span at bounding box center [457, 47] width 12 height 12
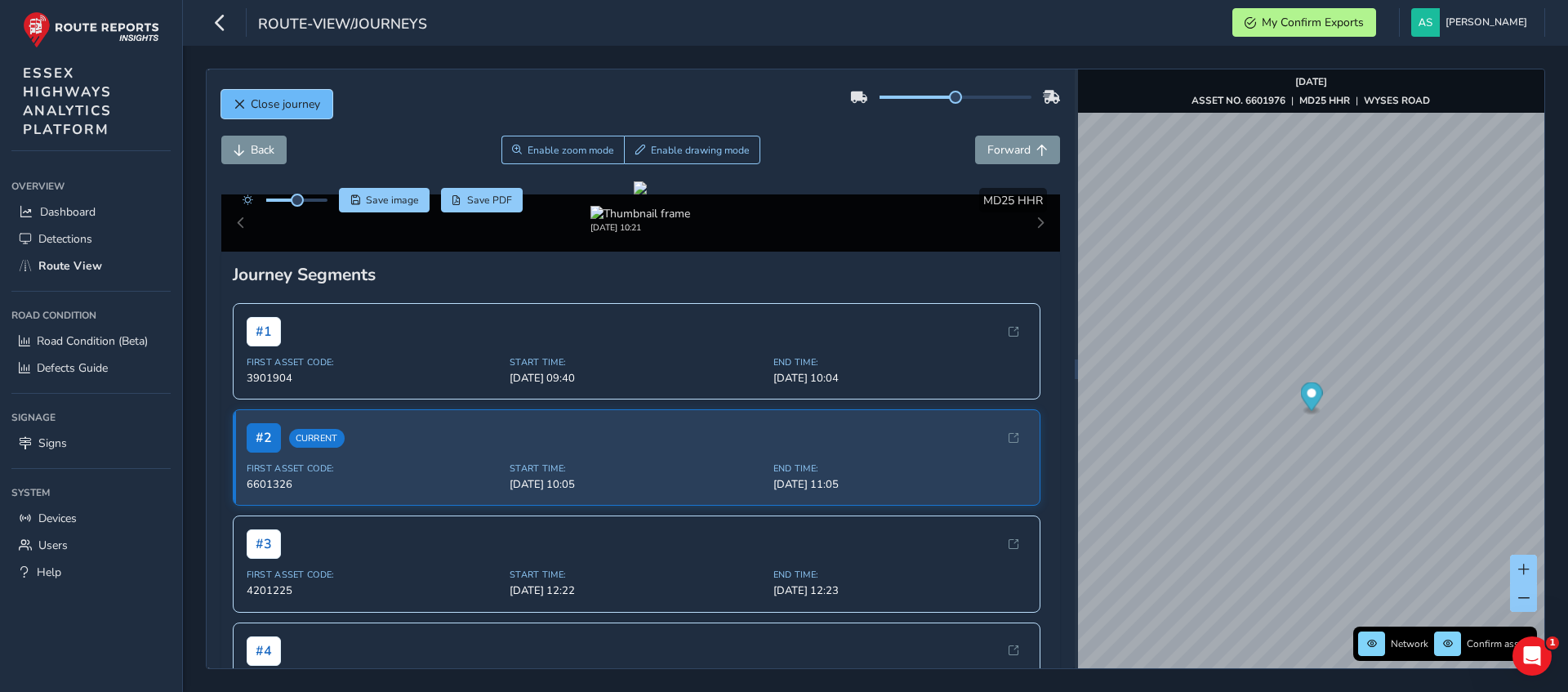
click at [315, 101] on span "Close journey" at bounding box center [285, 104] width 69 height 16
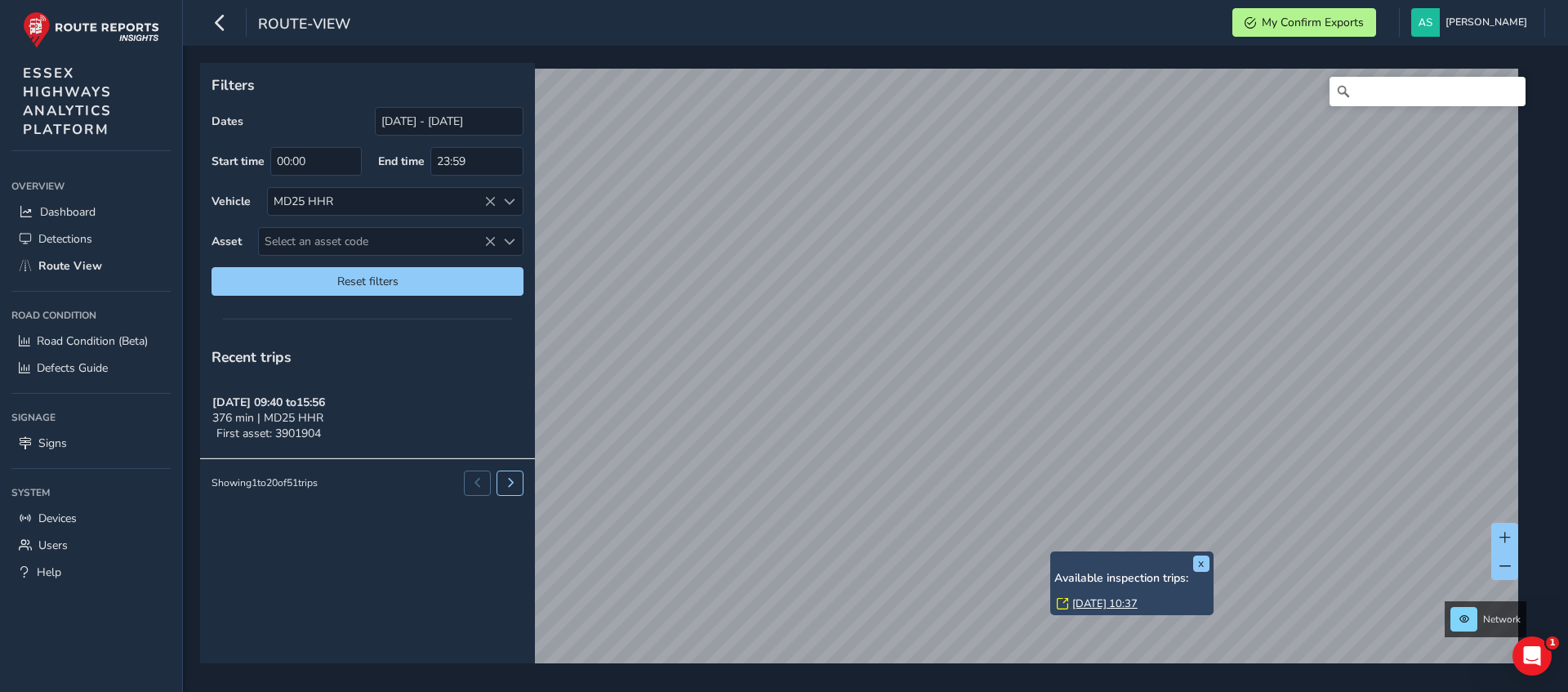
click at [1099, 595] on div "Available inspection trips: [DATE] 10:37" at bounding box center [1131, 592] width 155 height 43
click at [1103, 602] on link "[DATE] 10:37" at bounding box center [1104, 603] width 65 height 15
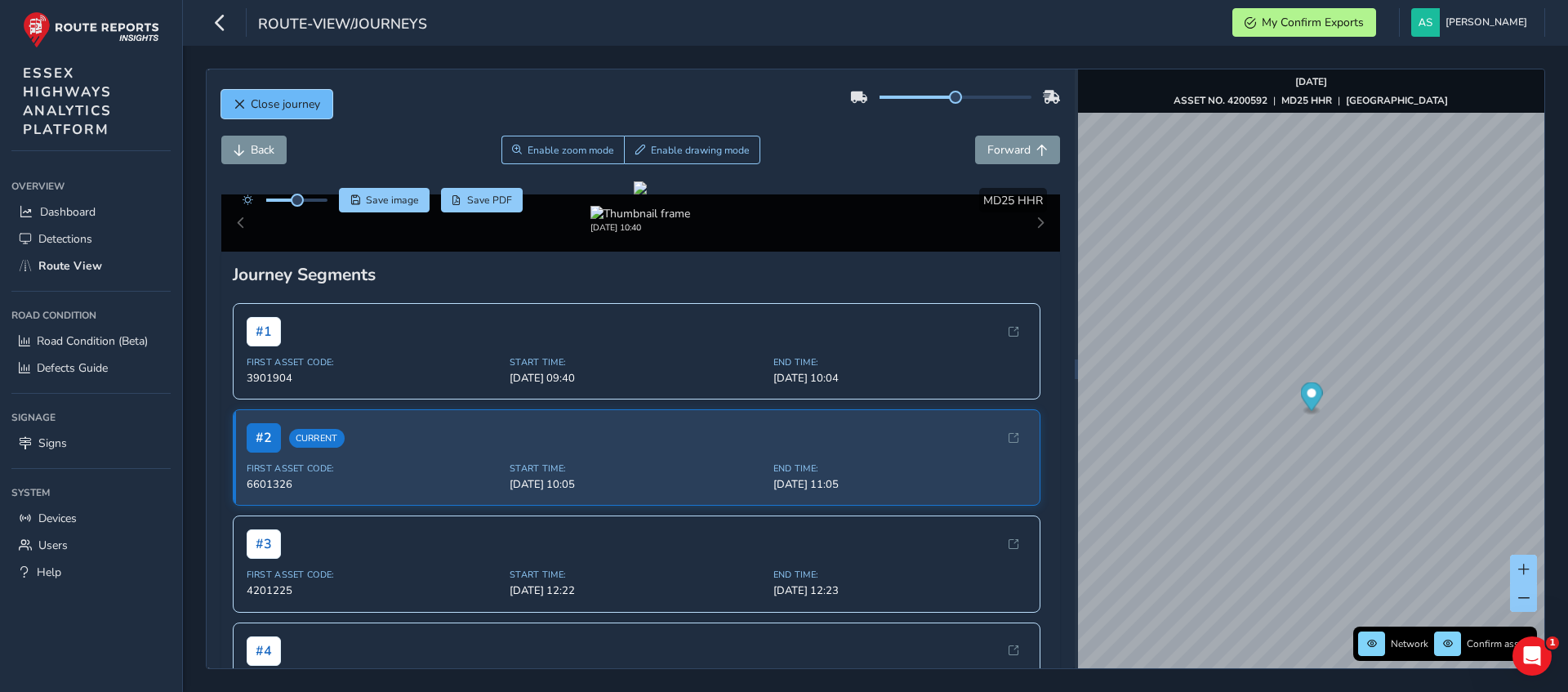
click at [288, 107] on span "Close journey" at bounding box center [285, 104] width 69 height 16
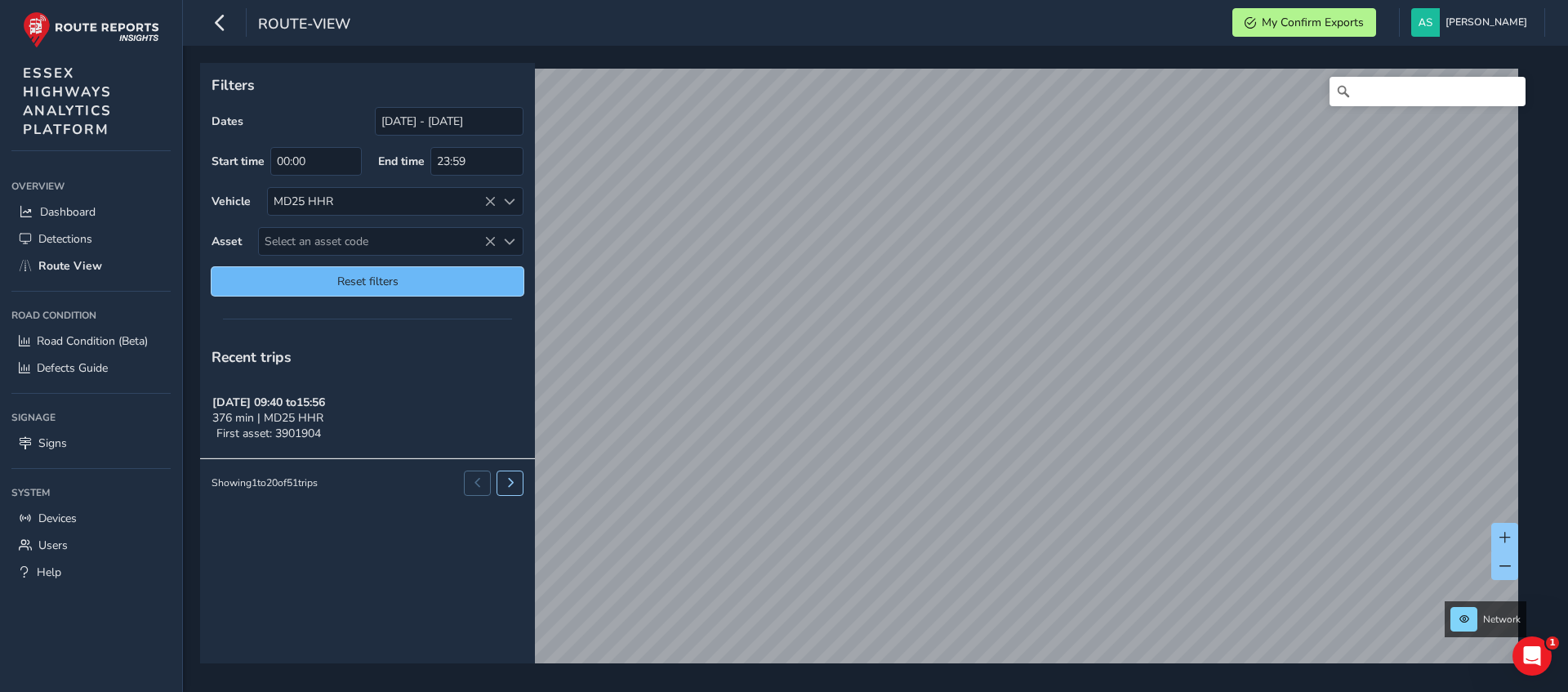
click at [478, 284] on span "Reset filters" at bounding box center [367, 281] width 288 height 16
type input "[DATE] - [DATE]"
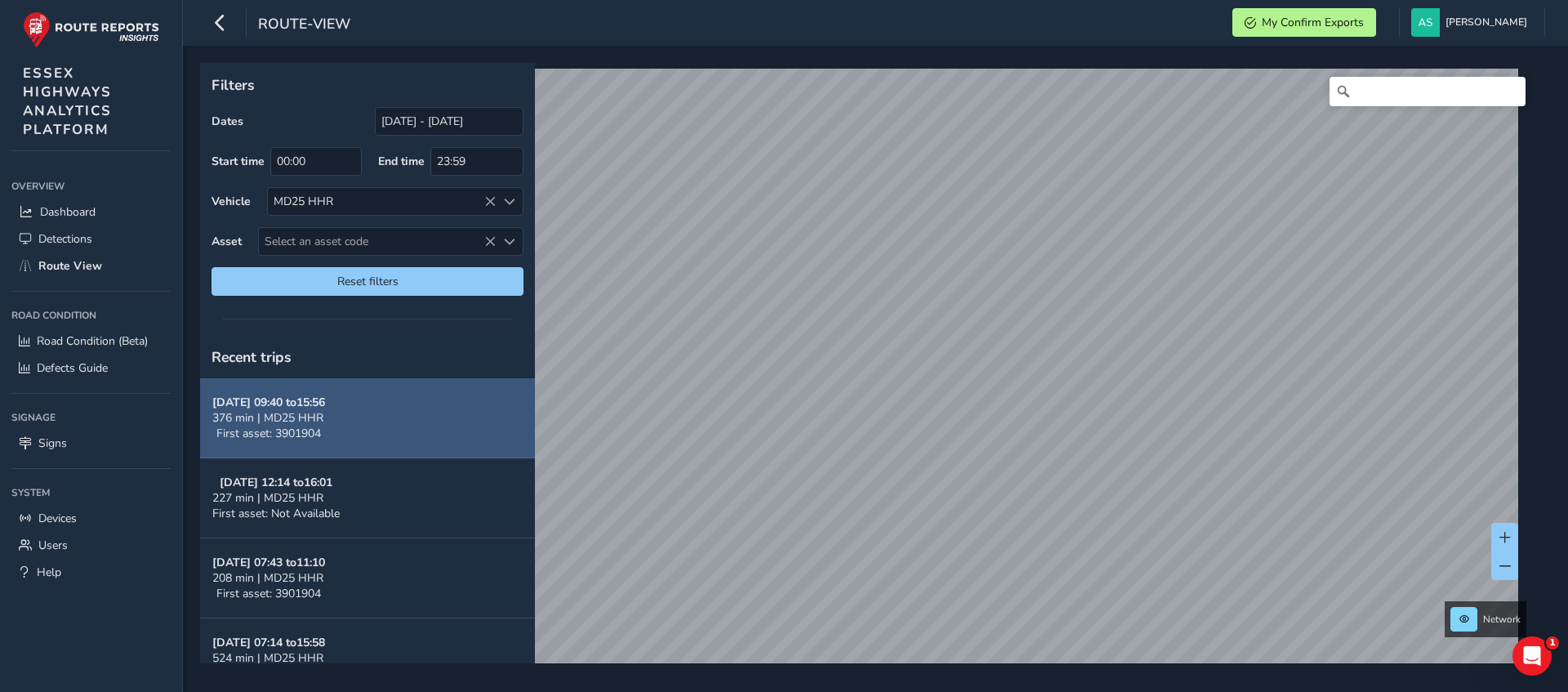
click at [373, 417] on button "[DATE] 09:40 to 15:56 376 min | MD25 HHR First asset: 3901904" at bounding box center [367, 418] width 335 height 80
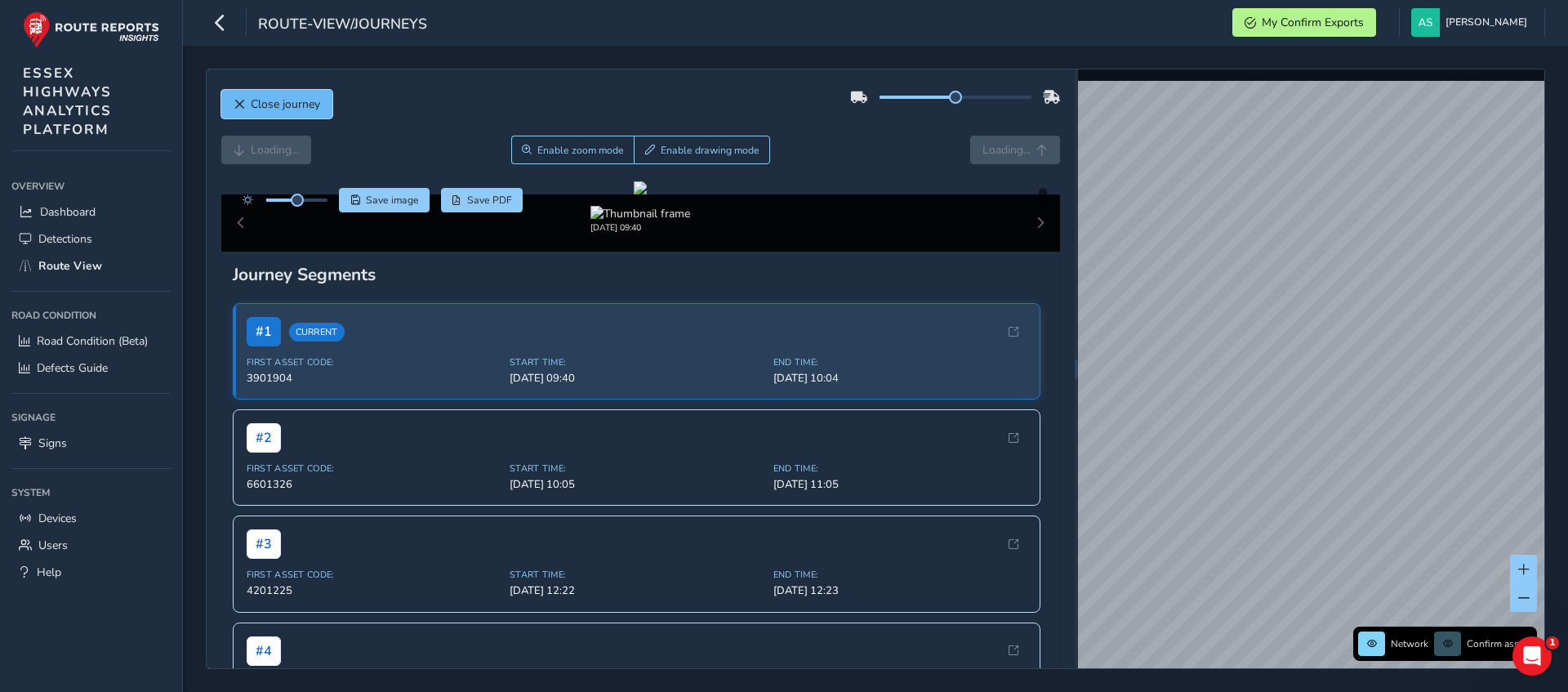
click at [287, 101] on span "Close journey" at bounding box center [285, 104] width 69 height 16
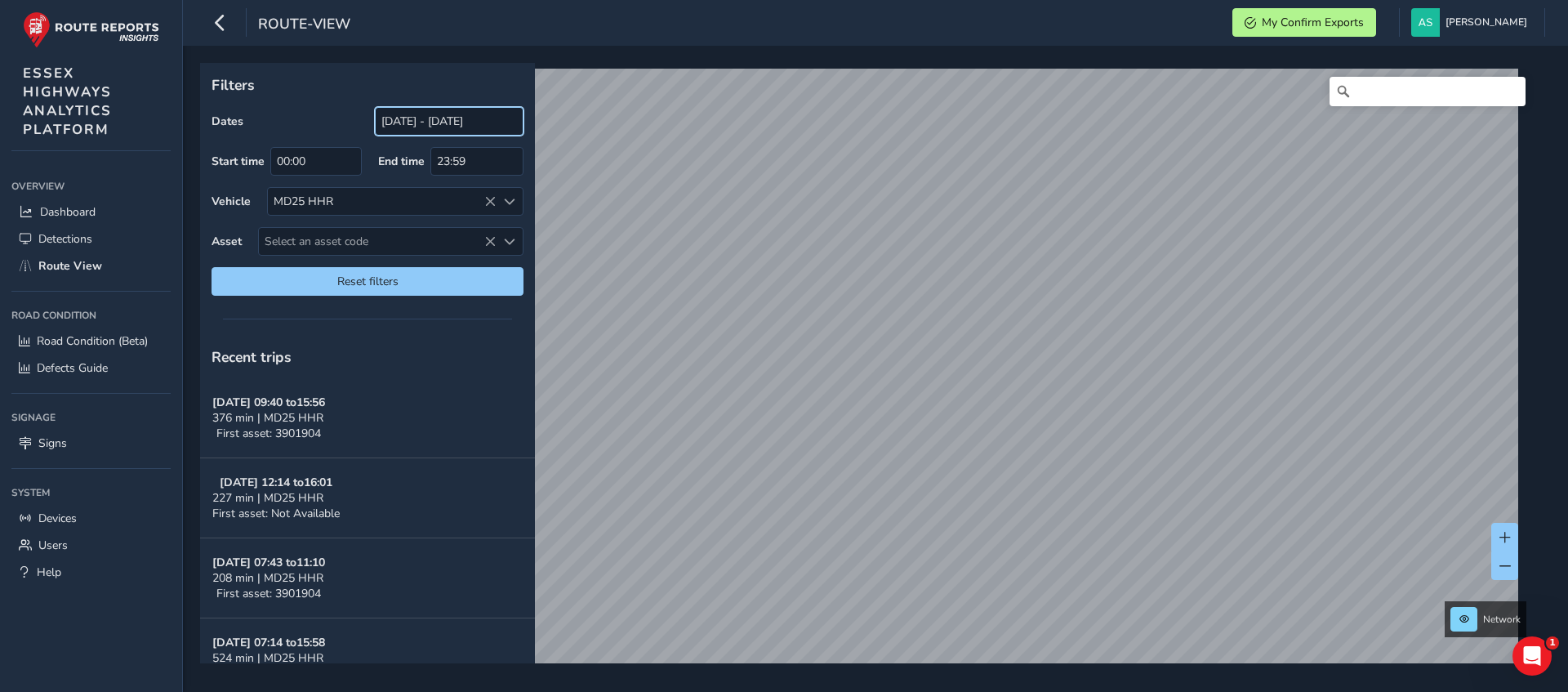
click at [452, 124] on input "[DATE] - [DATE]" at bounding box center [449, 121] width 149 height 28
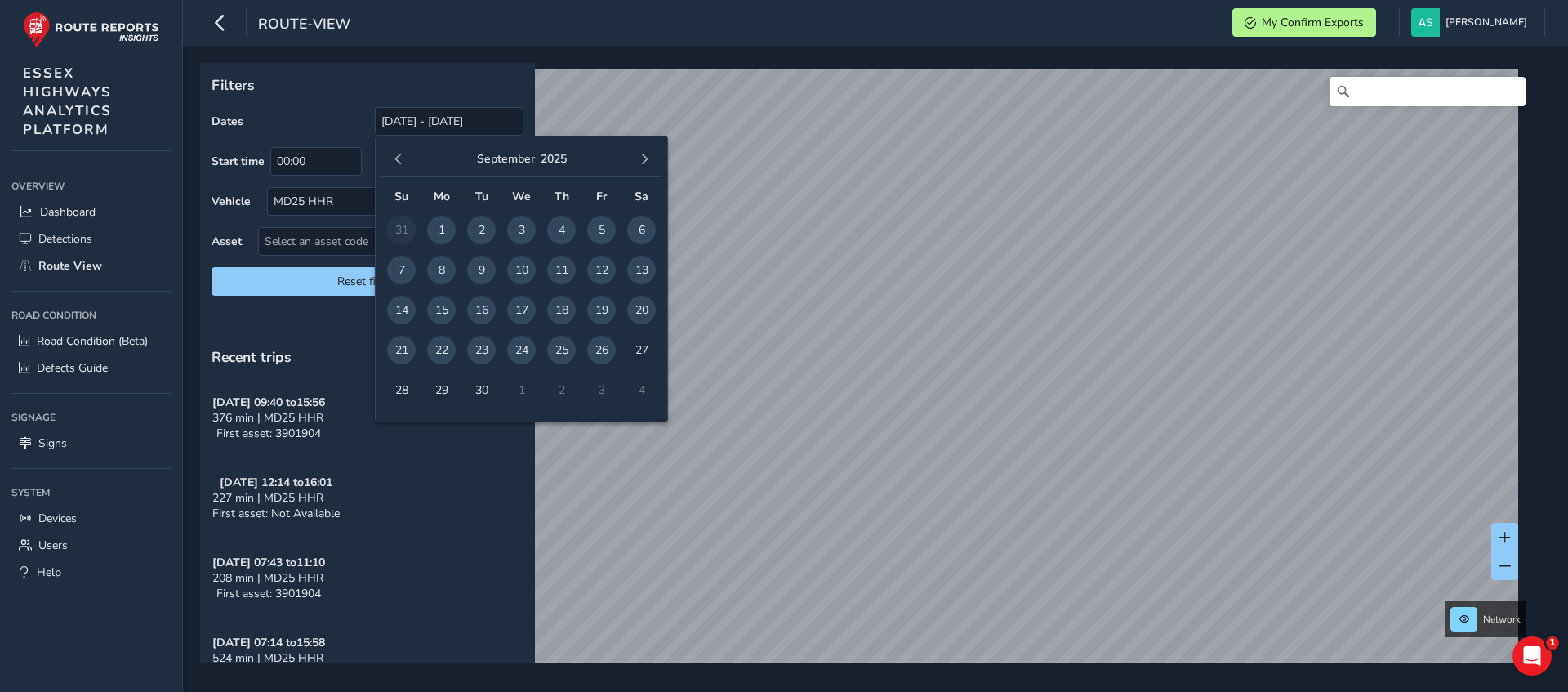
click at [565, 356] on span "25" at bounding box center [561, 350] width 28 height 28
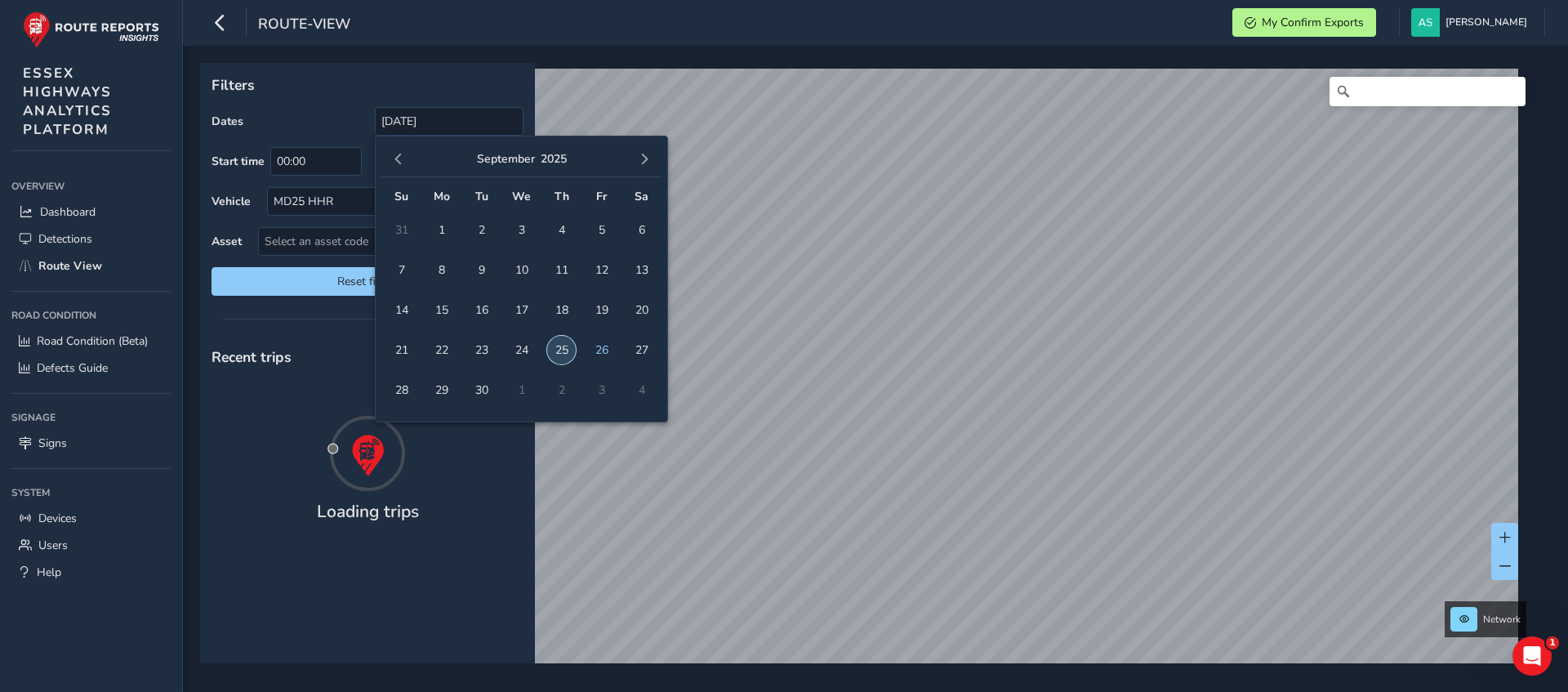
click at [565, 356] on span "25" at bounding box center [561, 350] width 28 height 28
type input "[DATE] - [DATE]"
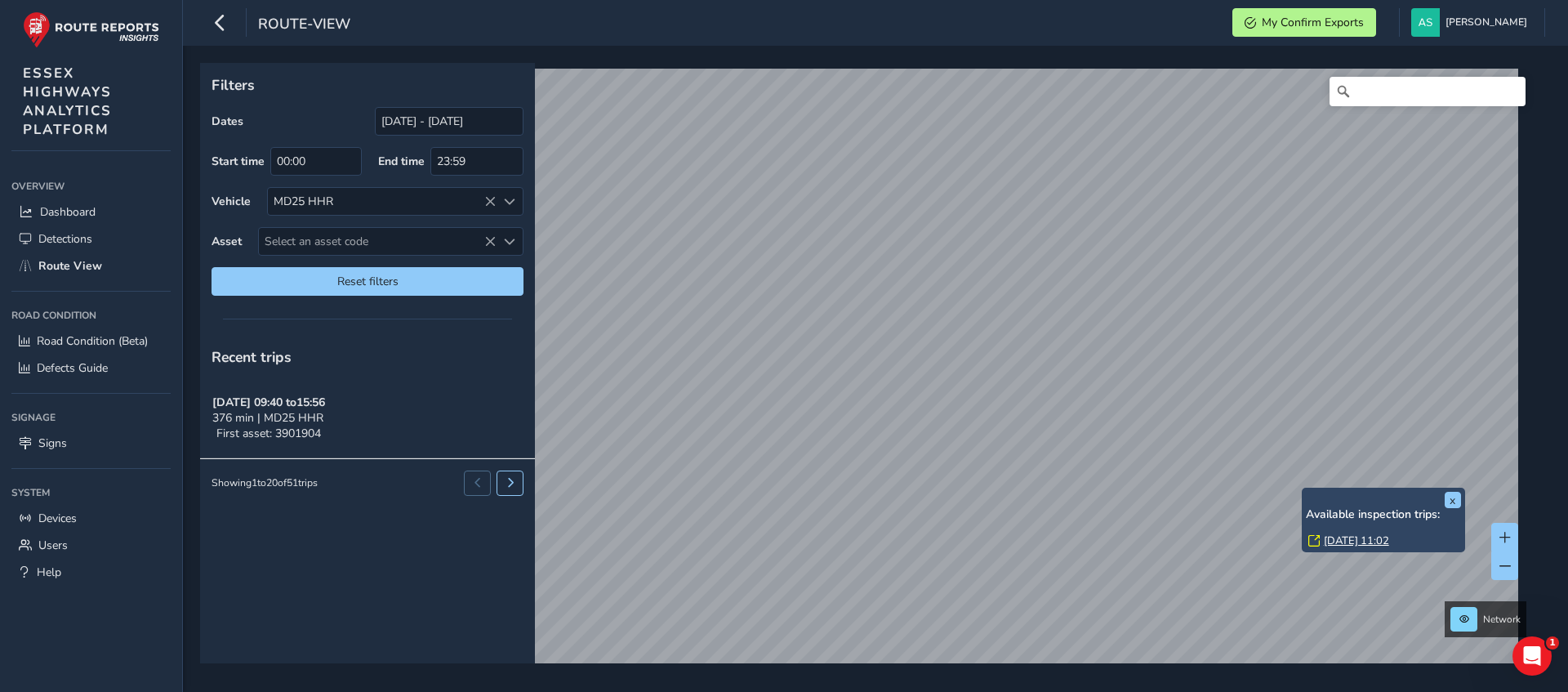
click at [1353, 539] on link "[DATE] 11:02" at bounding box center [1356, 541] width 65 height 15
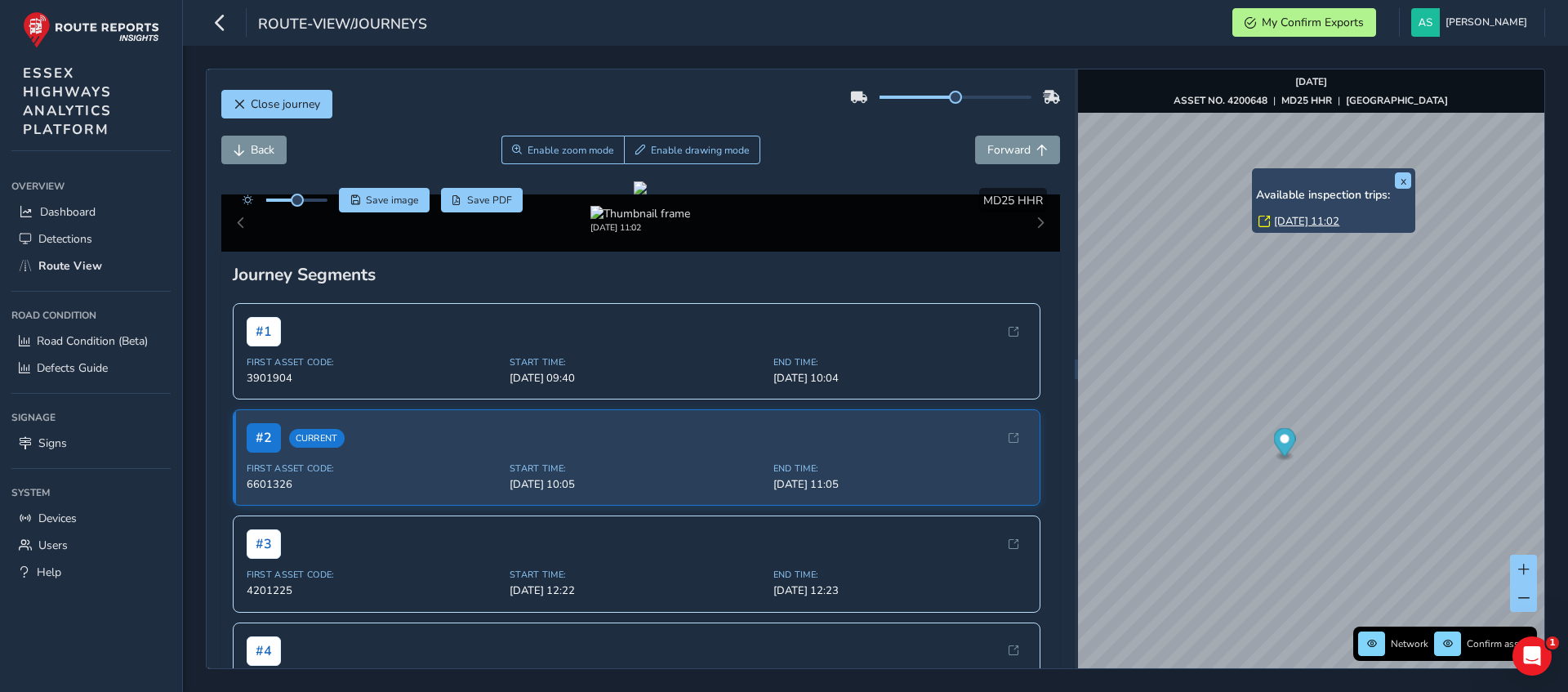
click at [1303, 218] on link "[DATE] 11:02" at bounding box center [1306, 222] width 65 height 15
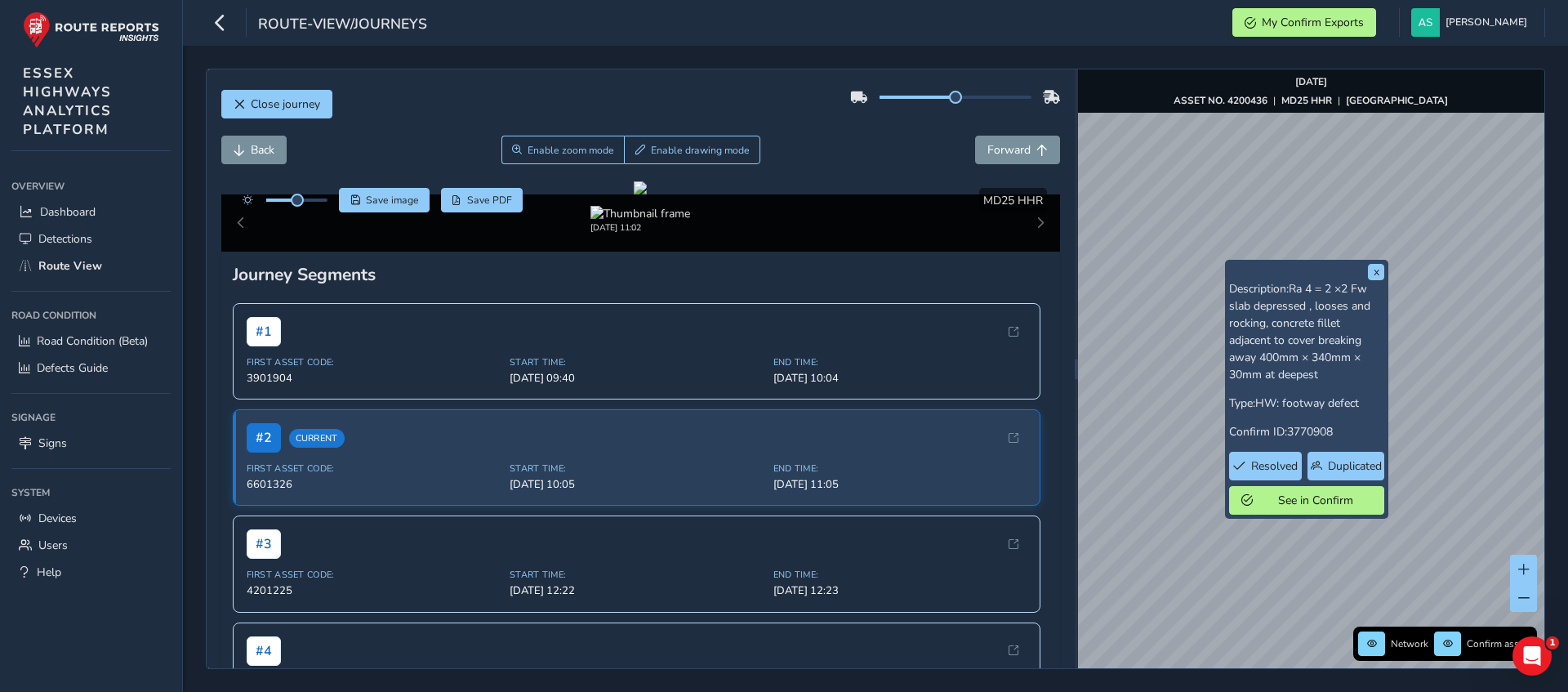
click at [1228, 389] on div "x Description: Ra 4 = 2 ×2 Fw slab depressed , looses and rocking, concrete fil…" at bounding box center [1310, 368] width 466 height 598
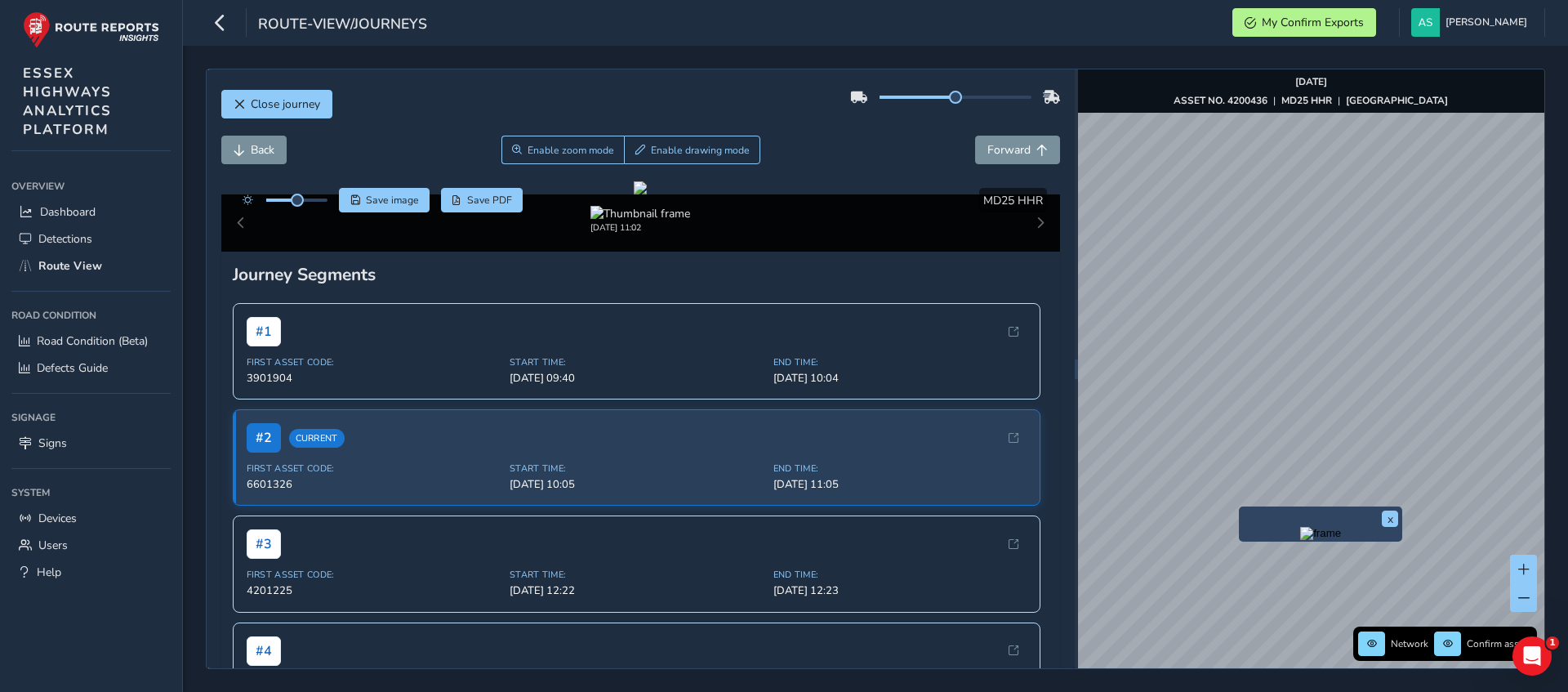
click at [1300, 540] on img "Preview frame" at bounding box center [1320, 533] width 41 height 13
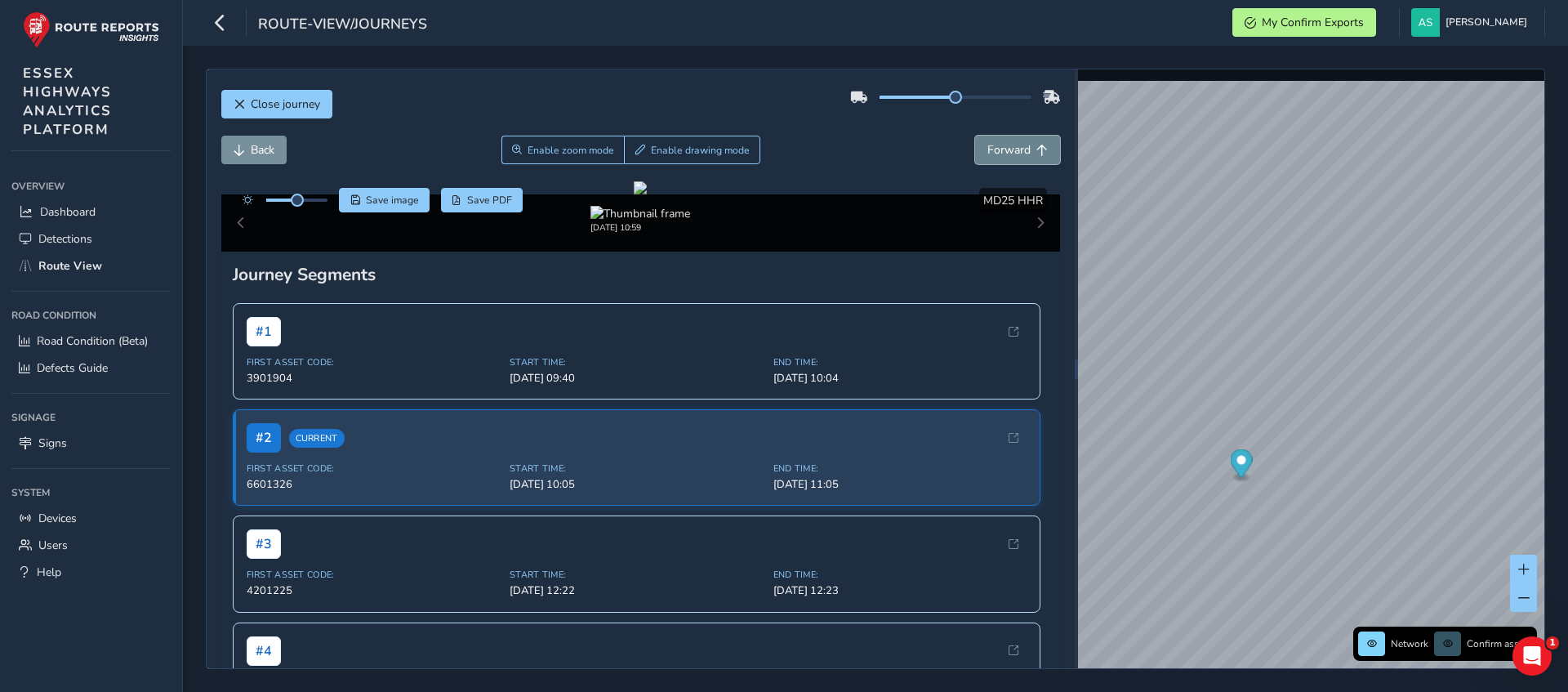
click at [994, 148] on span "Forward" at bounding box center [1009, 150] width 44 height 16
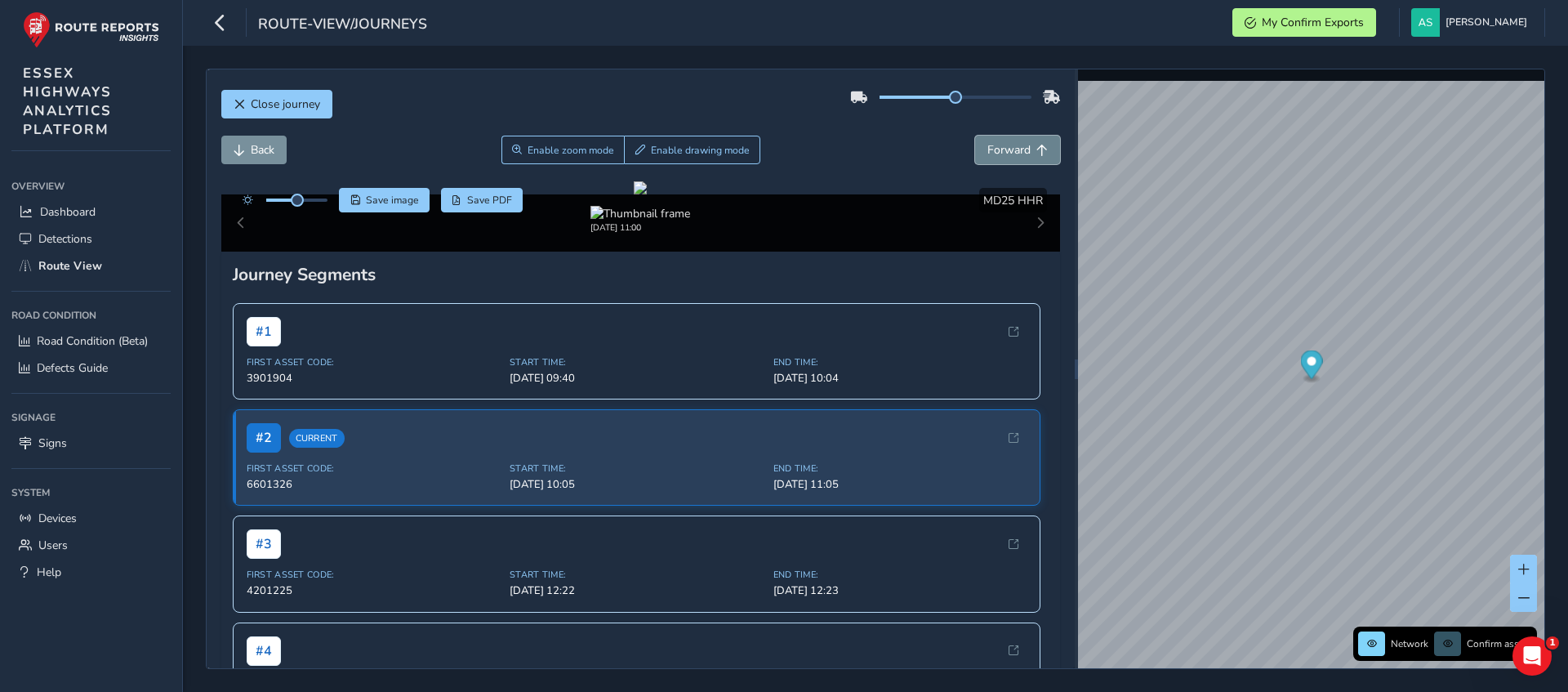
click at [994, 148] on span "Forward" at bounding box center [1009, 150] width 44 height 16
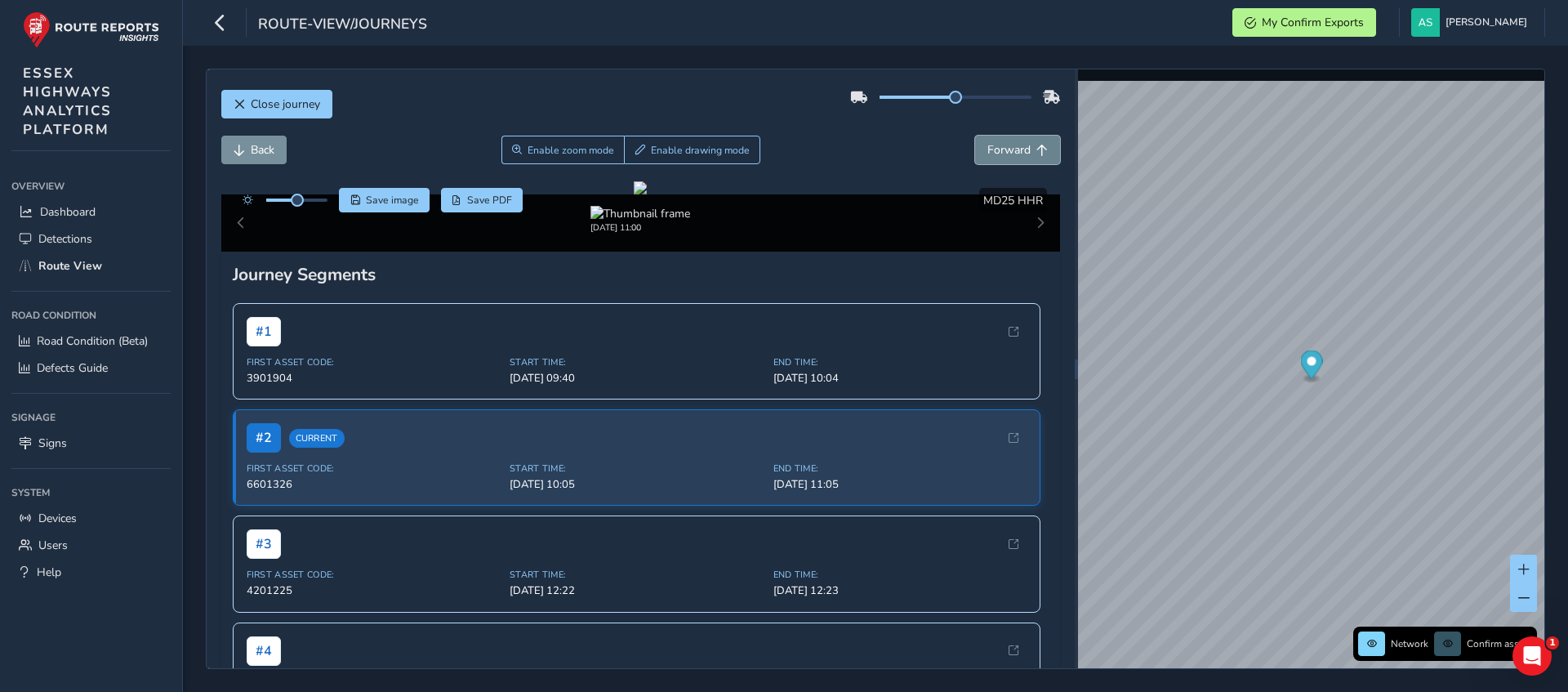
click at [994, 148] on span "Forward" at bounding box center [1009, 150] width 44 height 16
